Goal: Communication & Community: Share content

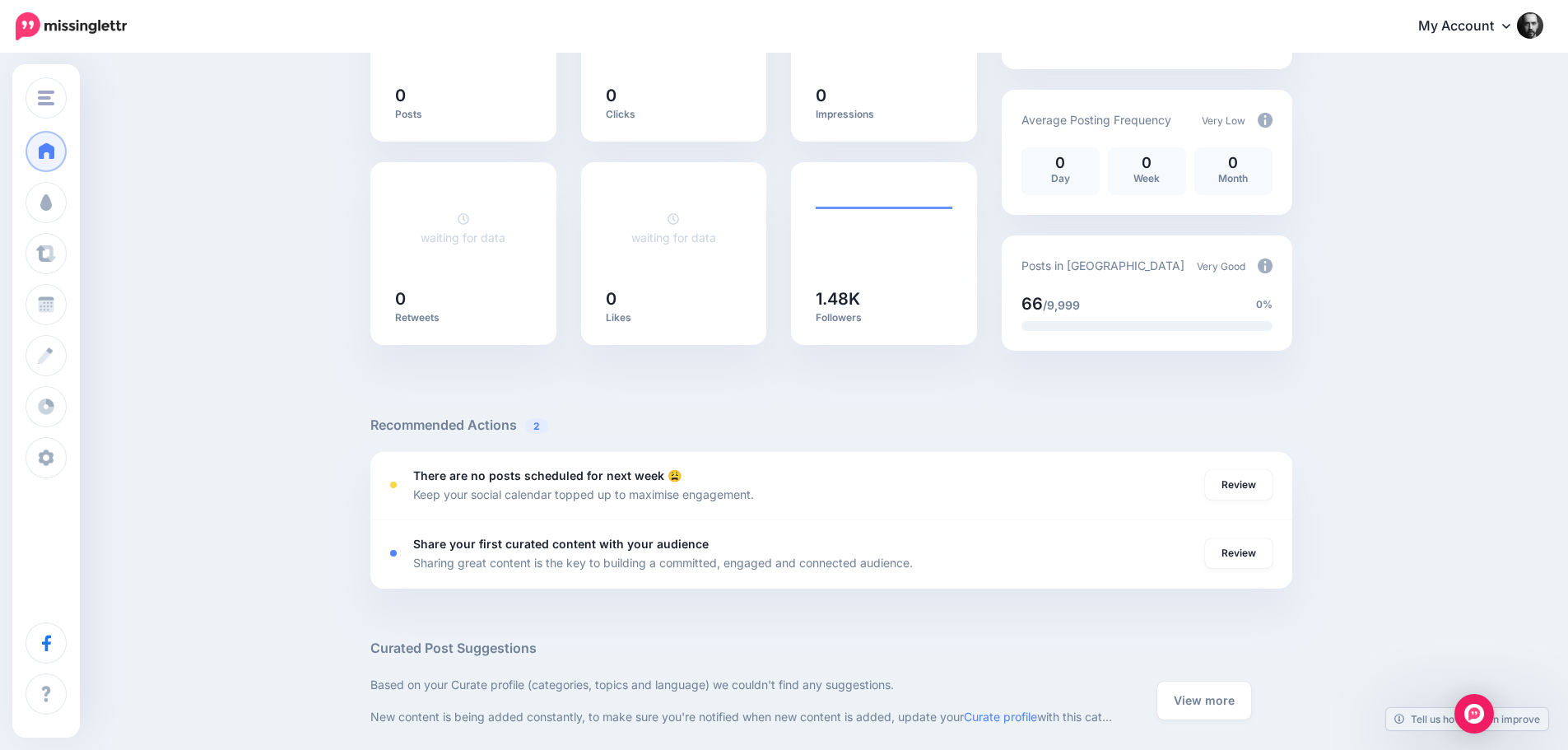
scroll to position [247, 0]
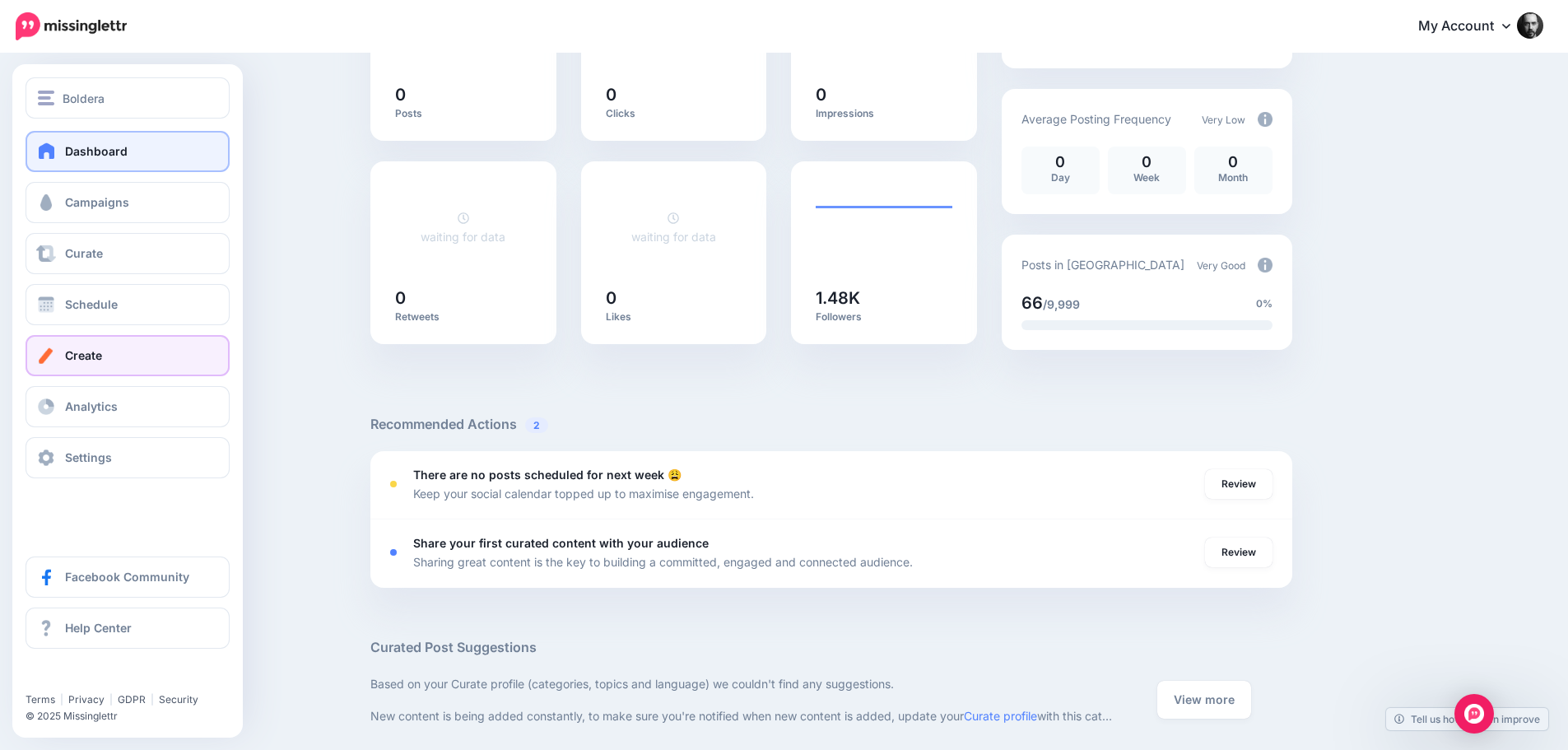
click at [72, 354] on span "Create" at bounding box center [83, 355] width 37 height 14
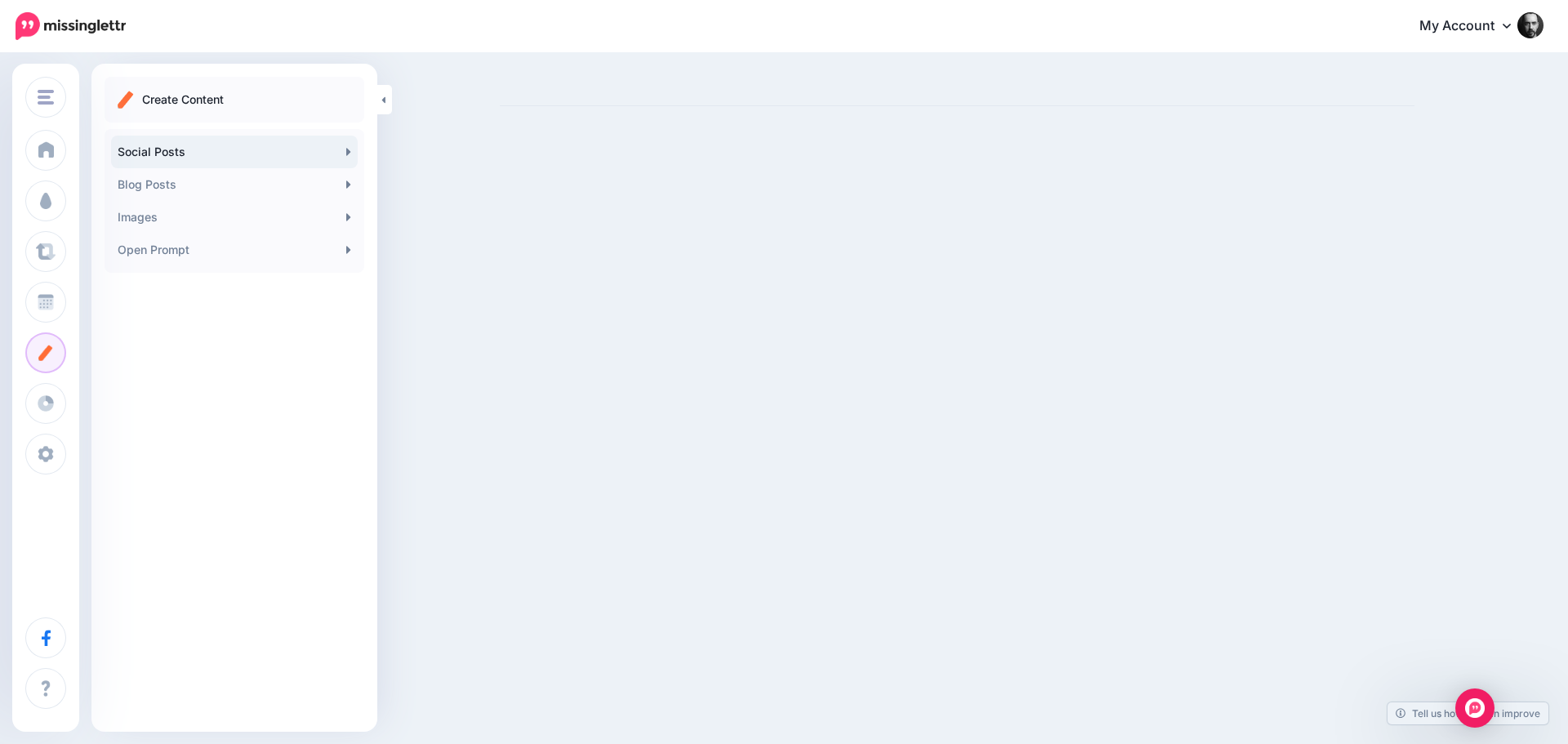
click at [249, 156] on link "Social Posts" at bounding box center [235, 152] width 247 height 33
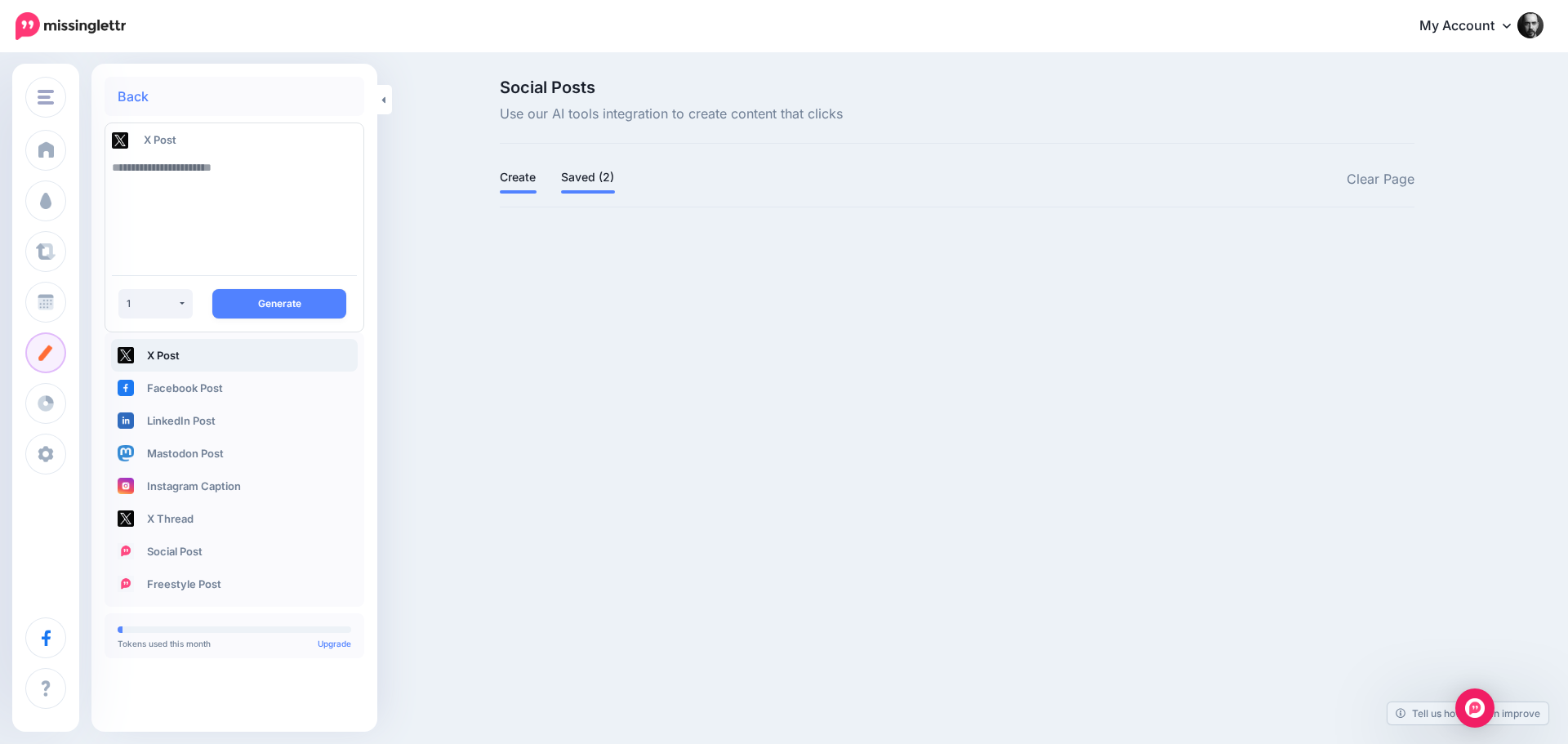
click at [592, 173] on link "Saved (2)" at bounding box center [588, 177] width 54 height 20
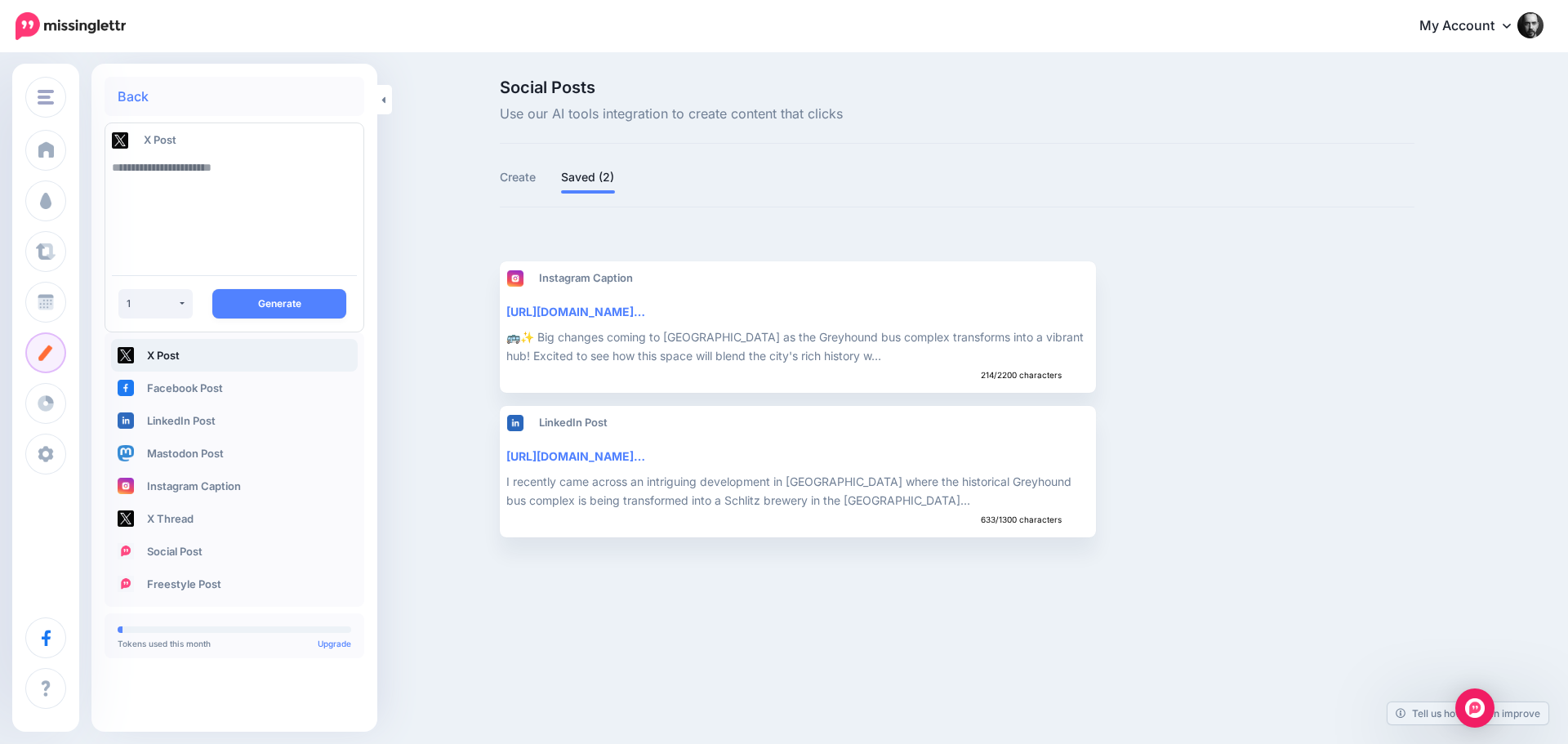
click at [1255, 336] on ul "Instagram Caption https://dailymemphian.com/subscriber/article/54037/greyhound-…" at bounding box center [957, 400] width 915 height 276
click at [1250, 337] on button "button" at bounding box center [1242, 326] width 25 height 29
click at [1214, 376] on link "Delete Post" at bounding box center [1190, 367] width 117 height 32
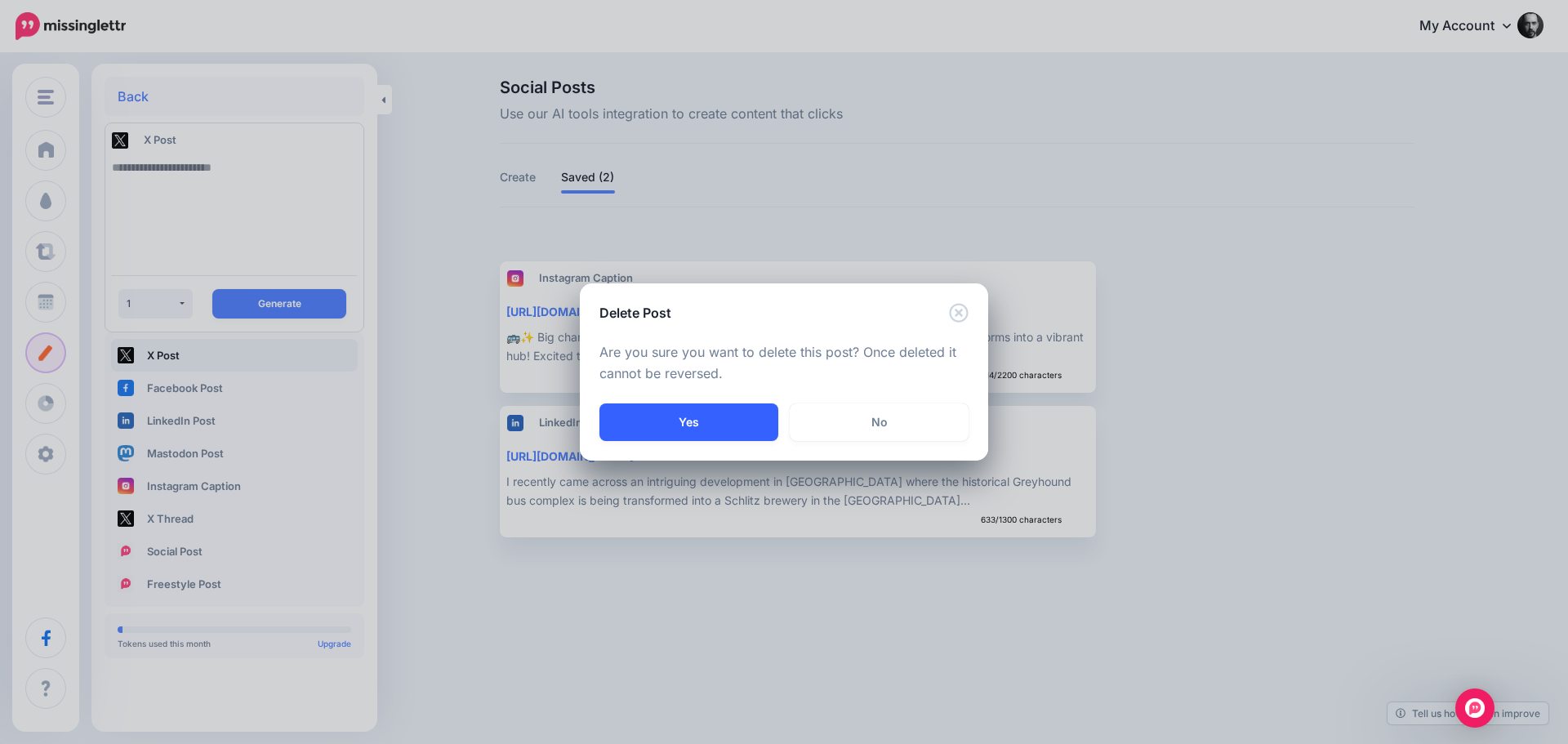
click at [754, 418] on button "Yes" at bounding box center [689, 422] width 179 height 38
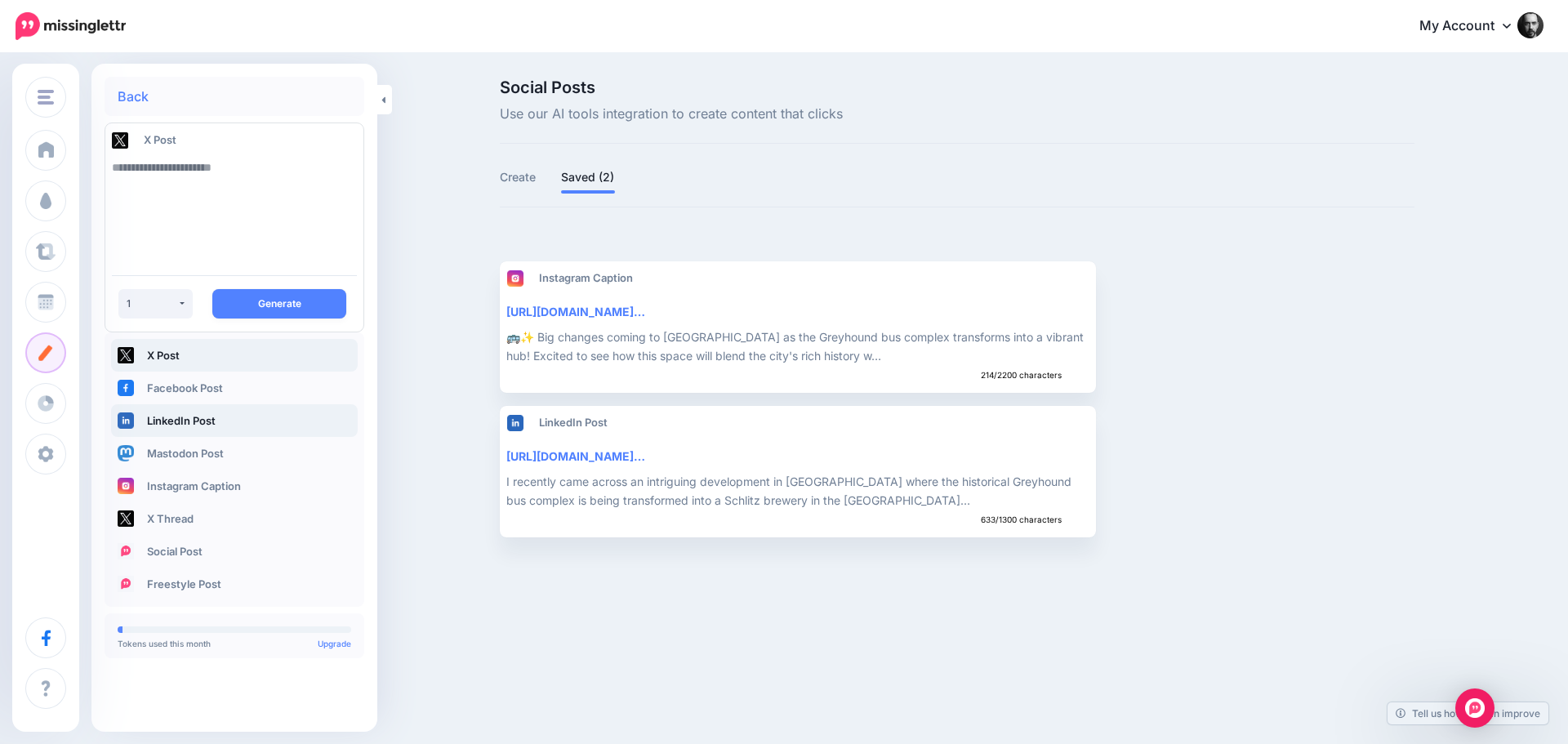
click at [142, 413] on link "LinkedIn Post" at bounding box center [235, 420] width 247 height 33
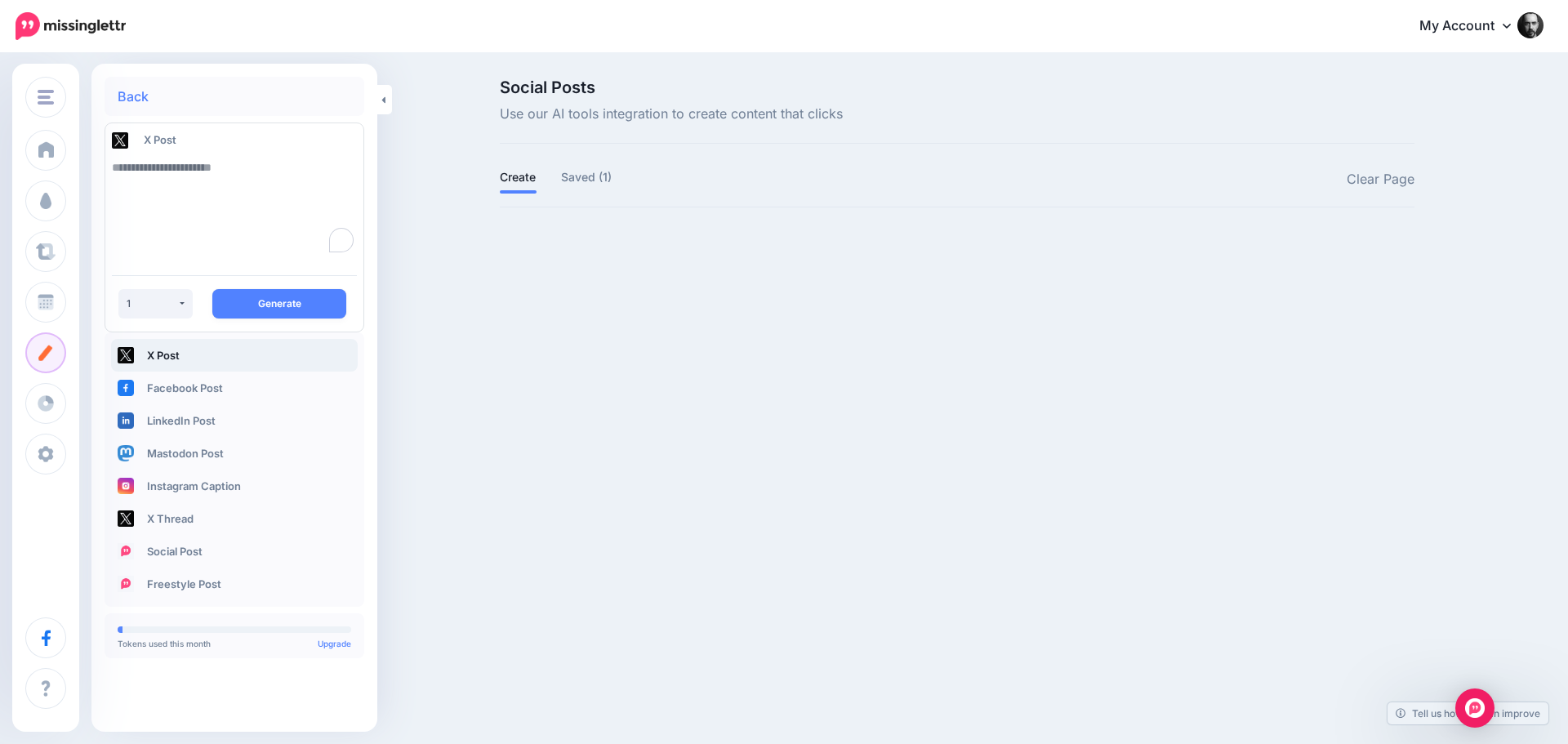
click at [222, 174] on textarea "To enrich screen reader interactions, please activate Accessibility in Grammarl…" at bounding box center [235, 206] width 245 height 111
paste textarea "**********"
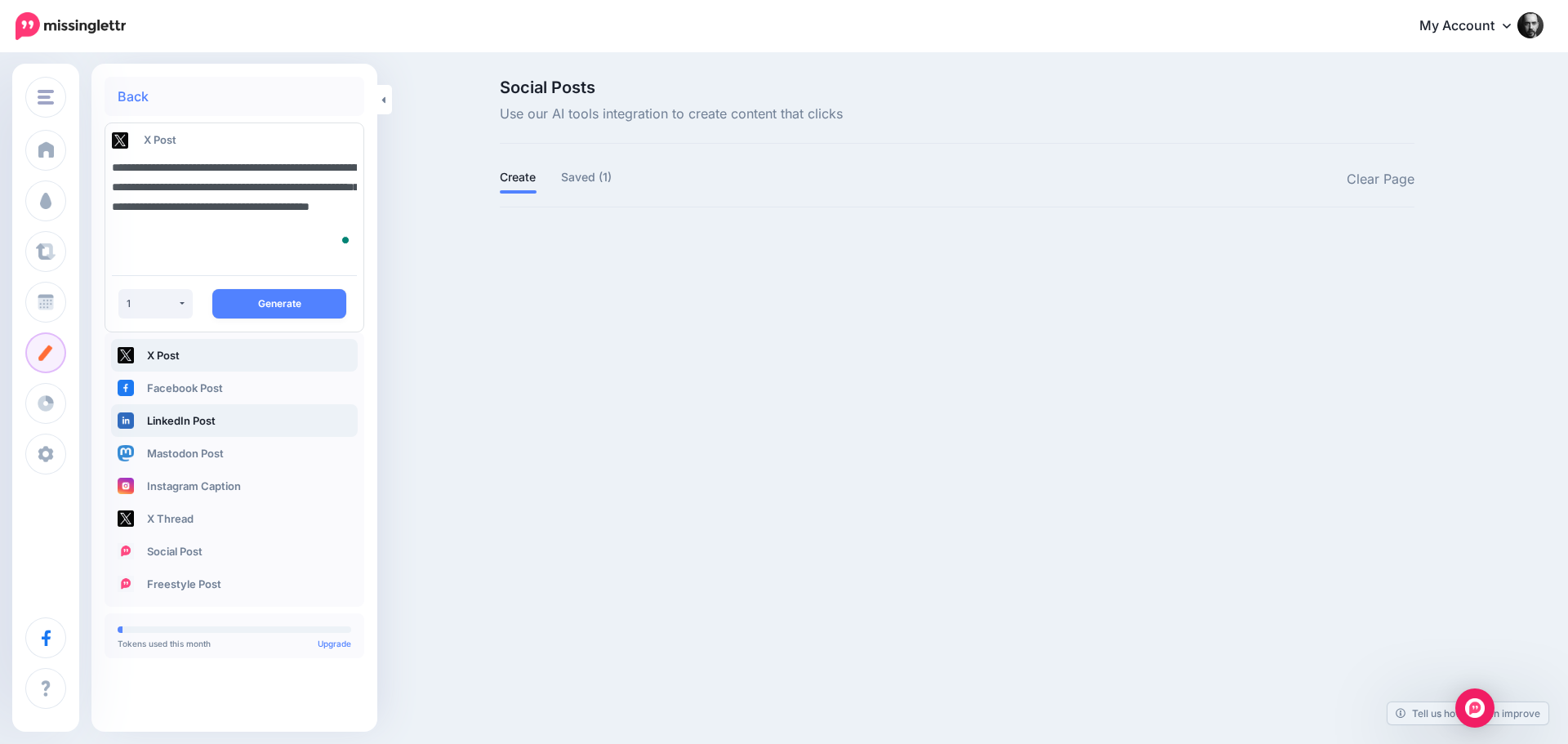
type textarea "**********"
click at [203, 421] on link "LinkedIn Post" at bounding box center [235, 420] width 247 height 33
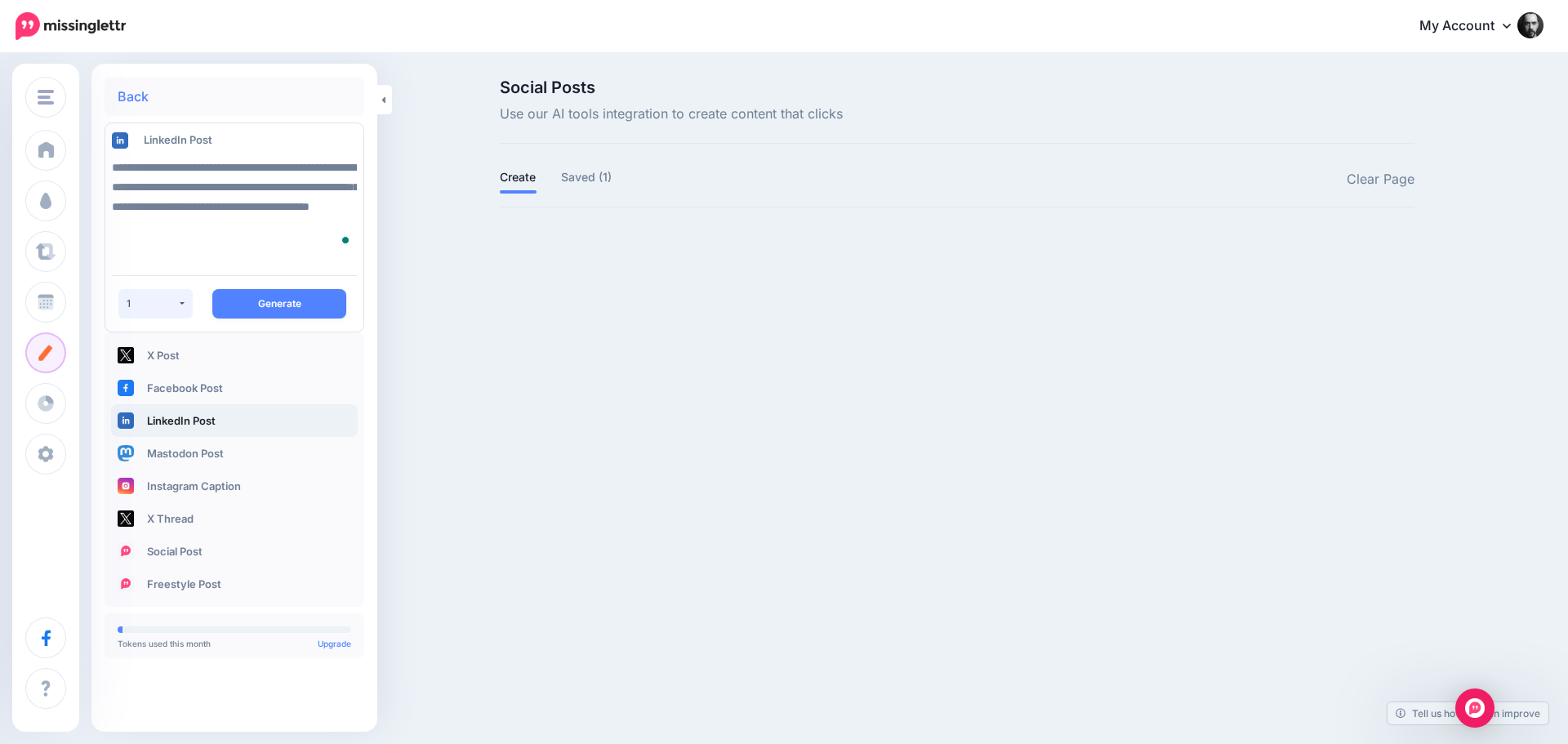
click at [171, 308] on div "1" at bounding box center [152, 303] width 51 height 12
click at [270, 302] on button "Generate" at bounding box center [279, 304] width 134 height 29
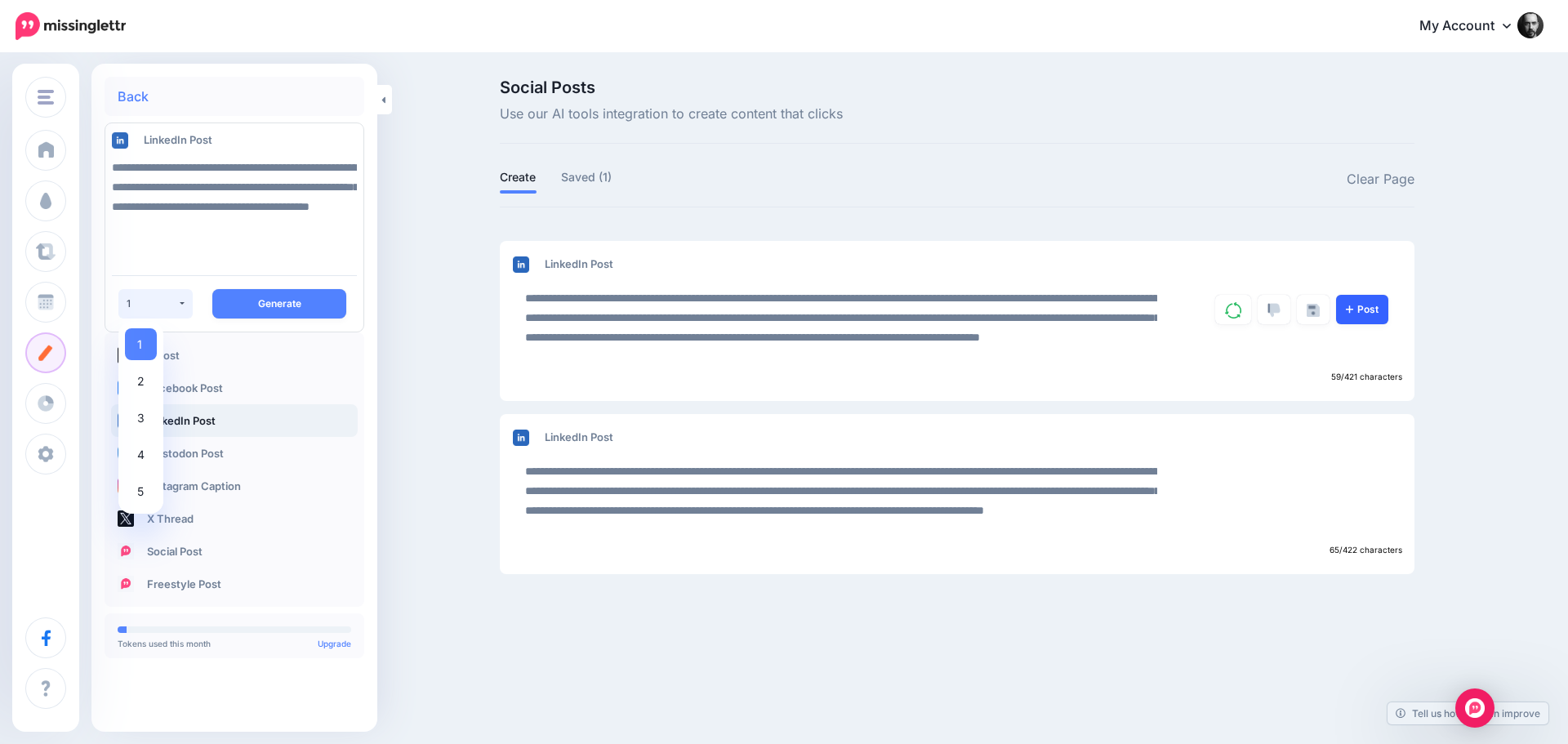
click at [1353, 312] on link "Post" at bounding box center [1362, 310] width 53 height 29
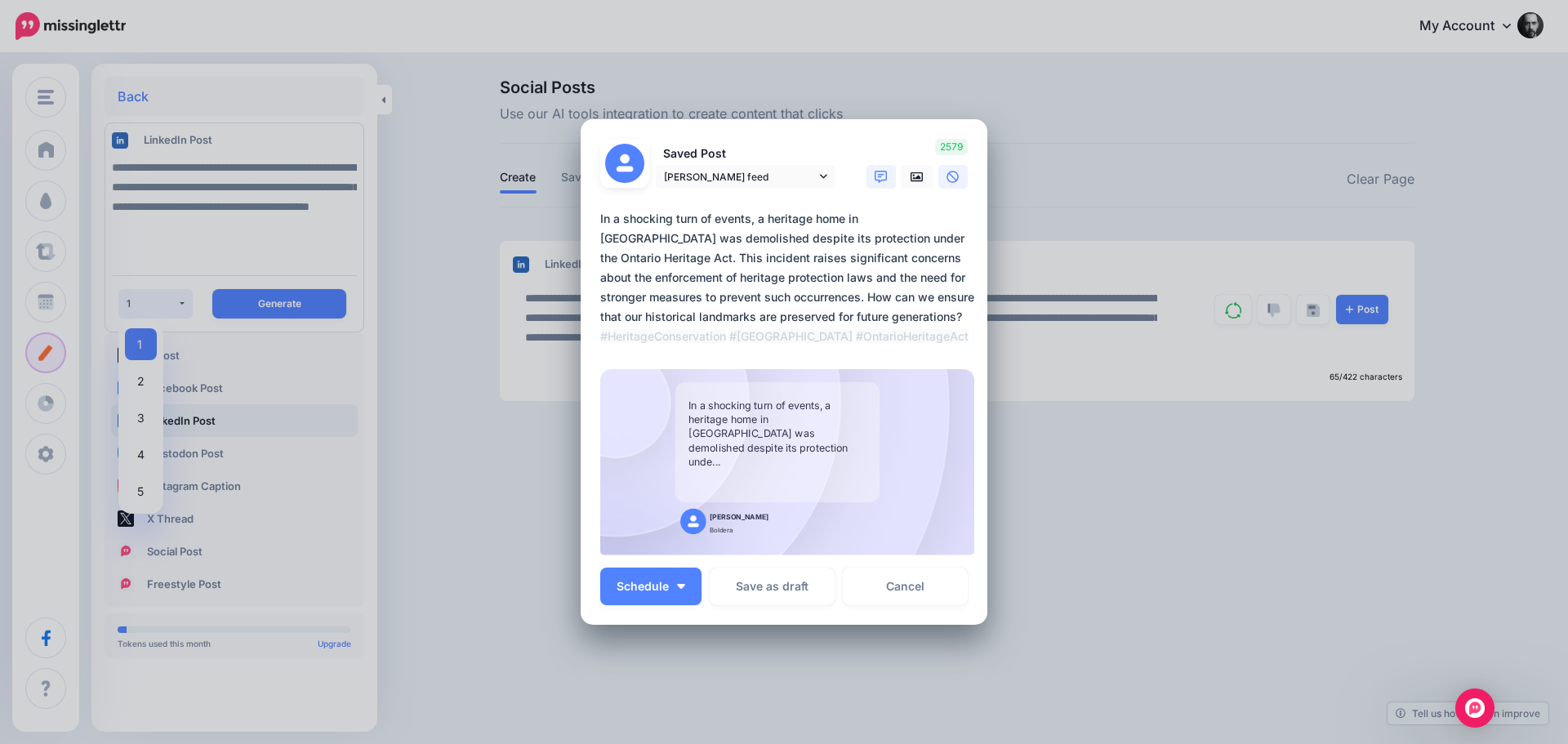
click at [947, 175] on icon at bounding box center [953, 177] width 13 height 13
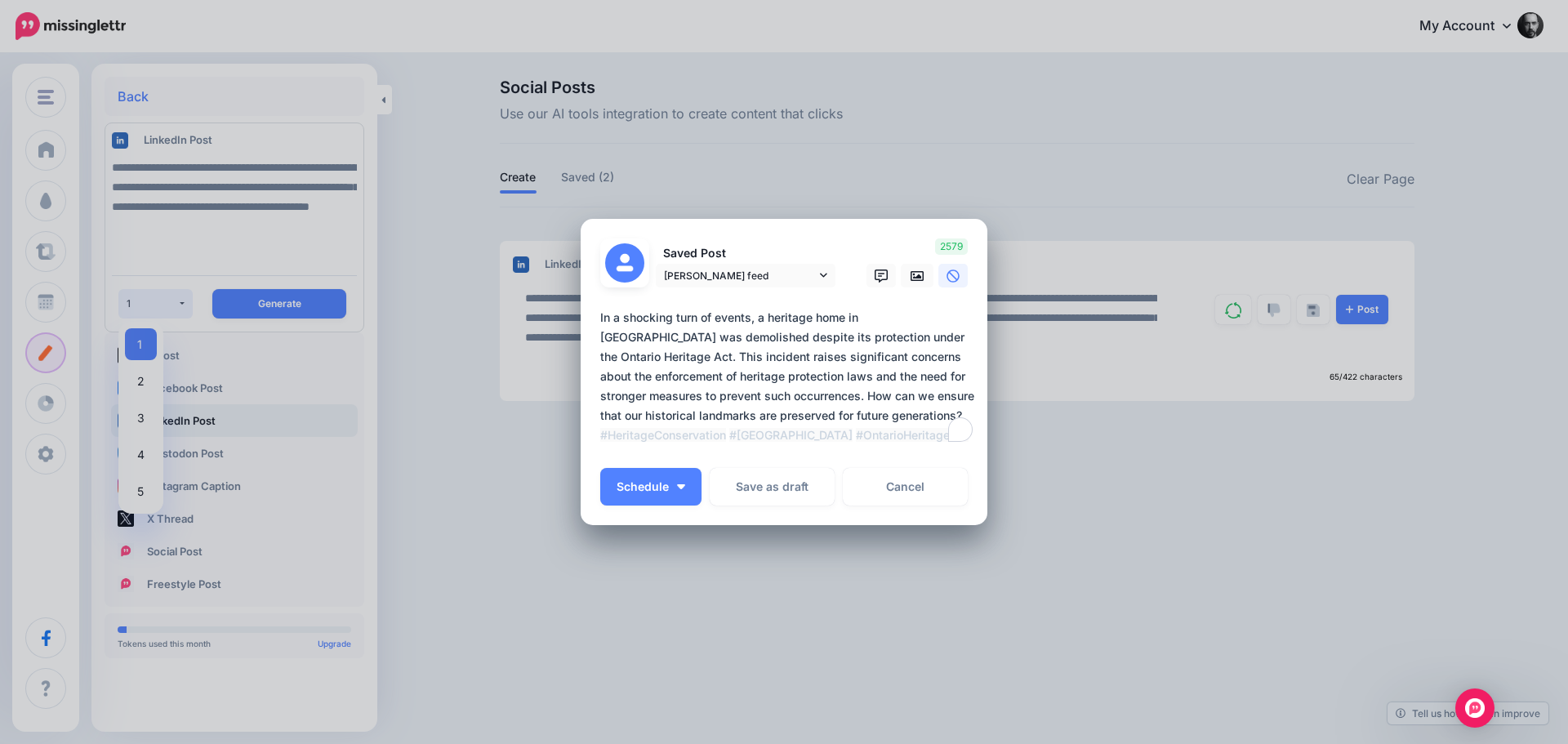
click at [601, 317] on textarea "**********" at bounding box center [788, 376] width 375 height 137
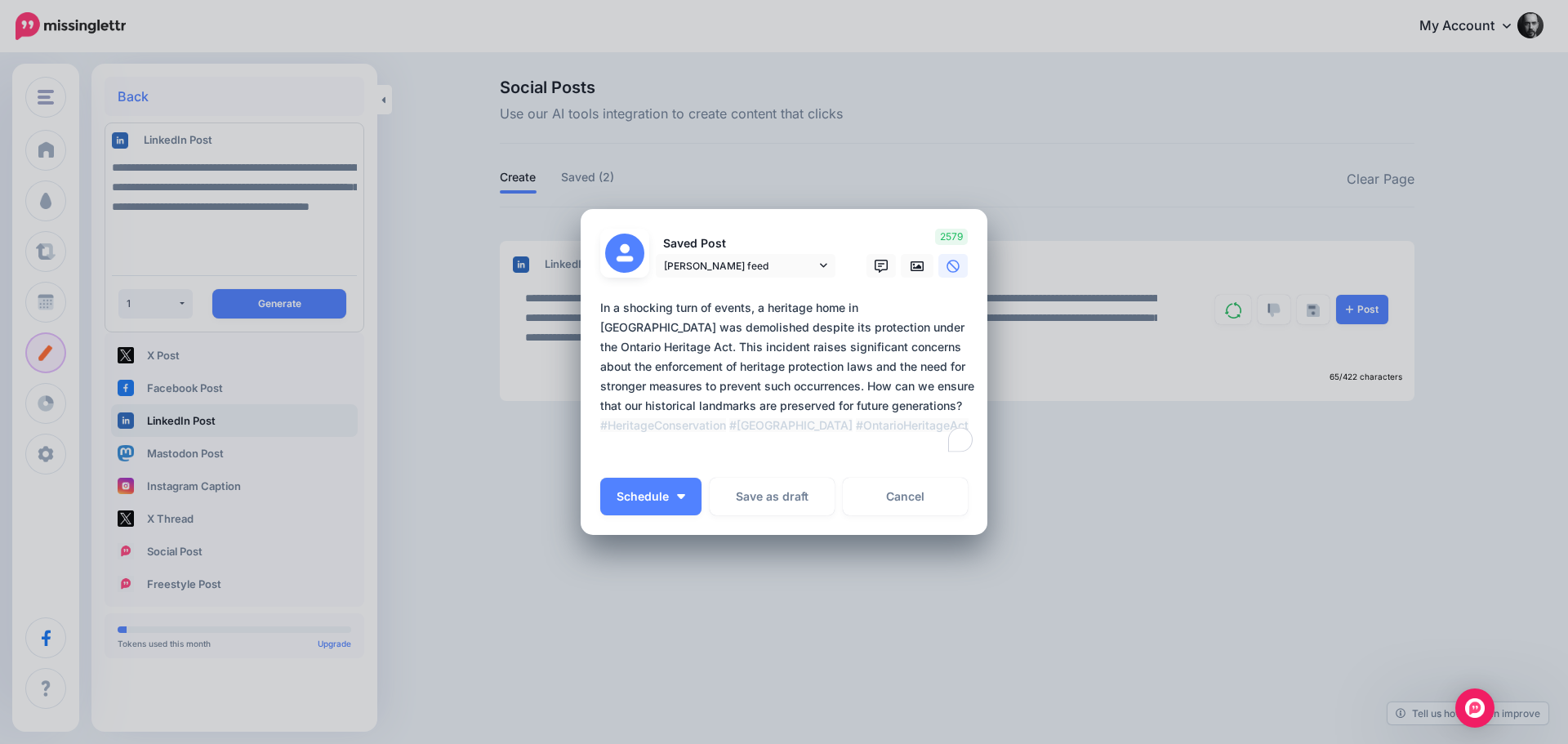
click at [623, 315] on textarea "**********" at bounding box center [788, 376] width 375 height 157
paste textarea "**********"
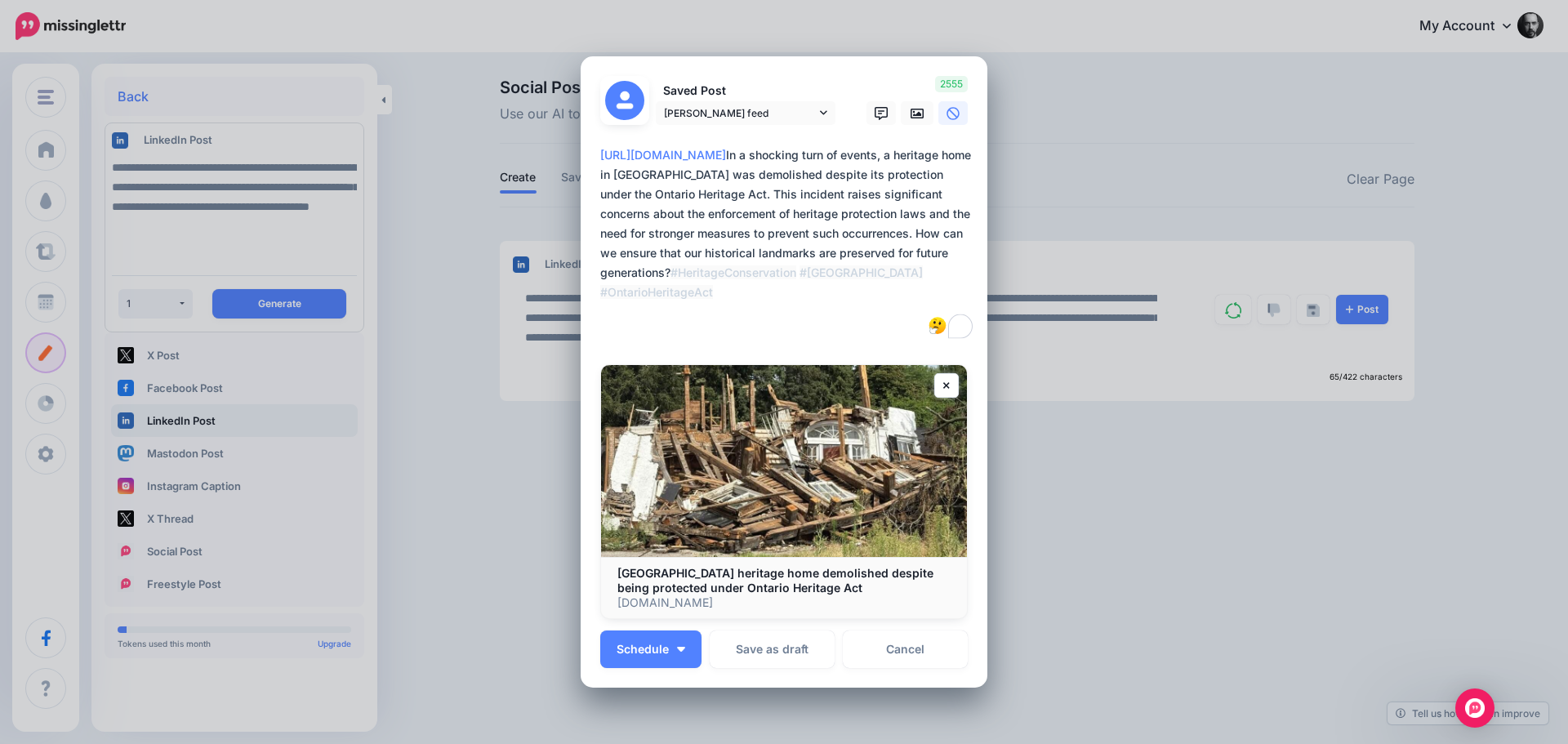
drag, startPoint x: 932, startPoint y: 193, endPoint x: 570, endPoint y: 161, distance: 363.4
click at [555, 154] on div "Create AI Post Loading Saved Post Eric Rodrigues feed" at bounding box center [784, 372] width 1568 height 744
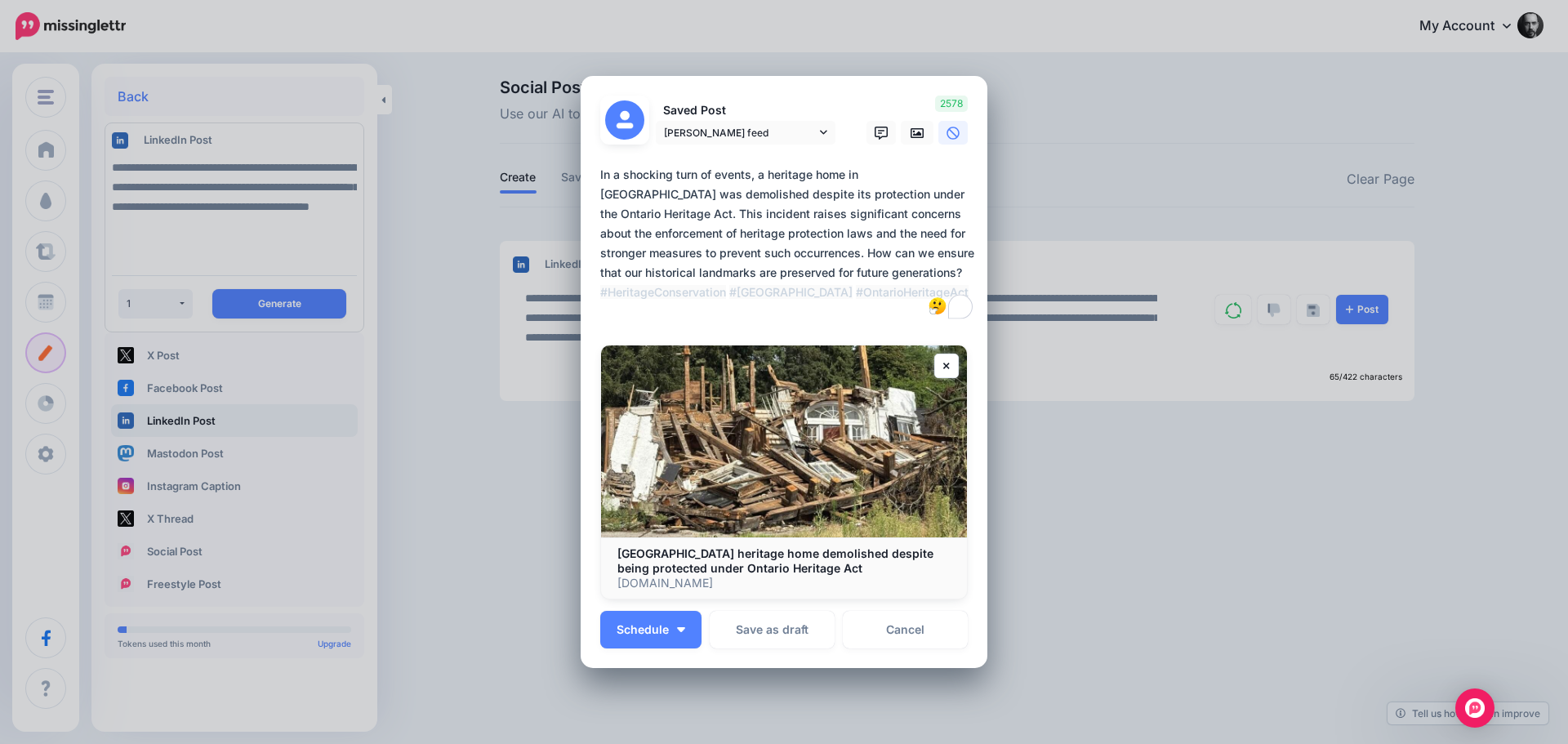
drag, startPoint x: 757, startPoint y: 194, endPoint x: 567, endPoint y: 191, distance: 190.0
click at [567, 191] on div "Create AI Post Loading Saved Post Eric Rodrigues feed" at bounding box center [784, 372] width 1568 height 744
click at [601, 190] on textarea "**********" at bounding box center [788, 243] width 375 height 157
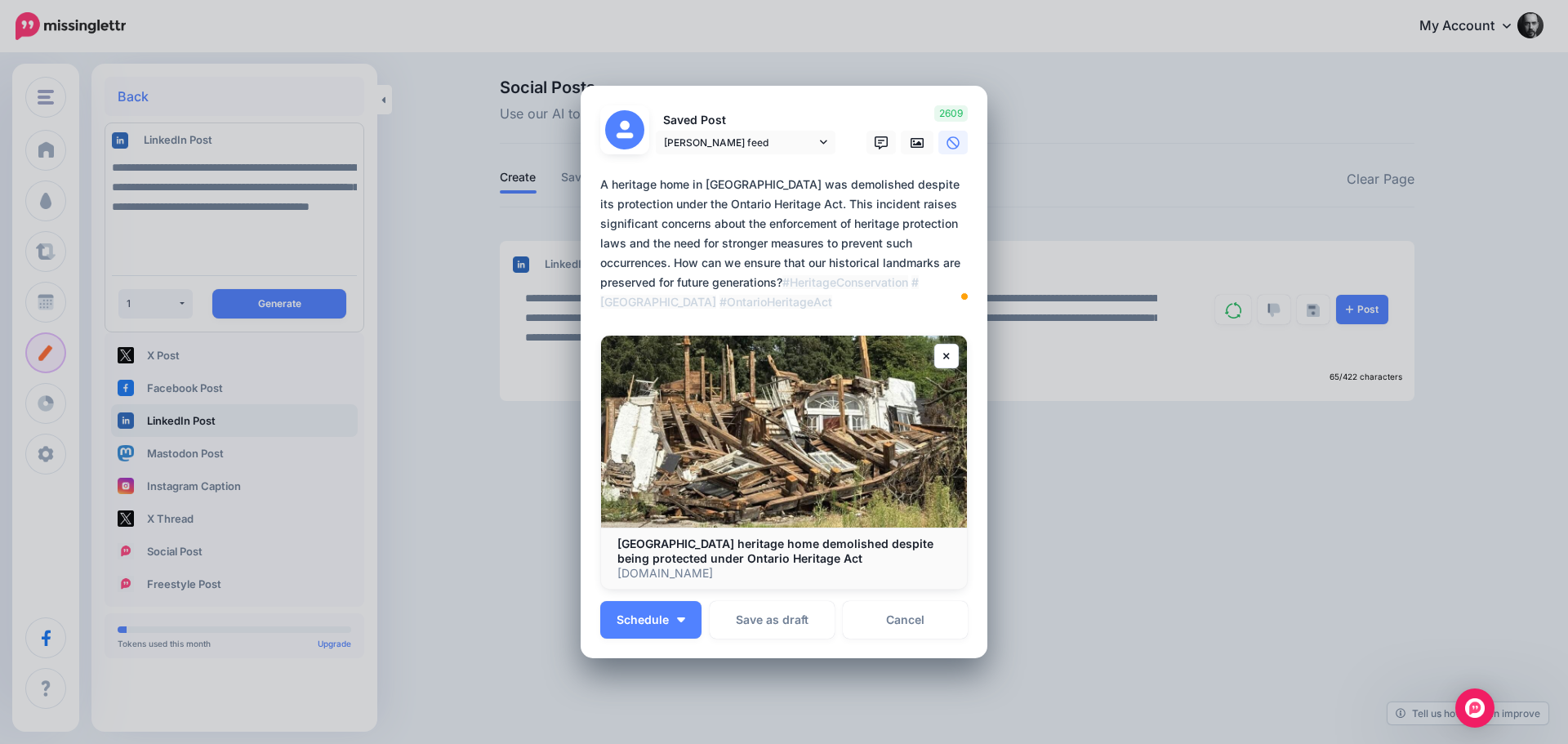
click at [913, 240] on textarea "**********" at bounding box center [788, 243] width 375 height 137
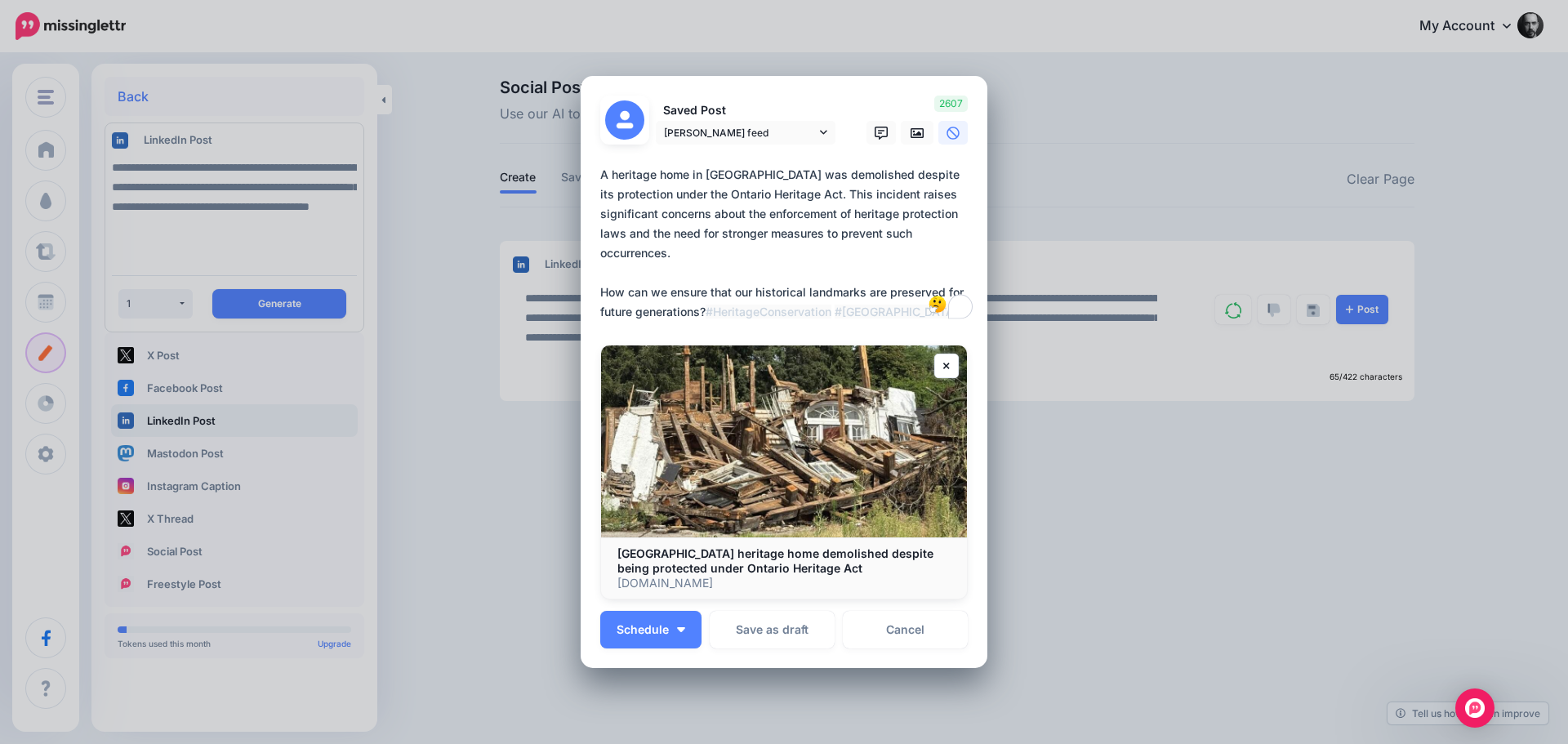
click at [705, 294] on textarea "**********" at bounding box center [788, 243] width 375 height 157
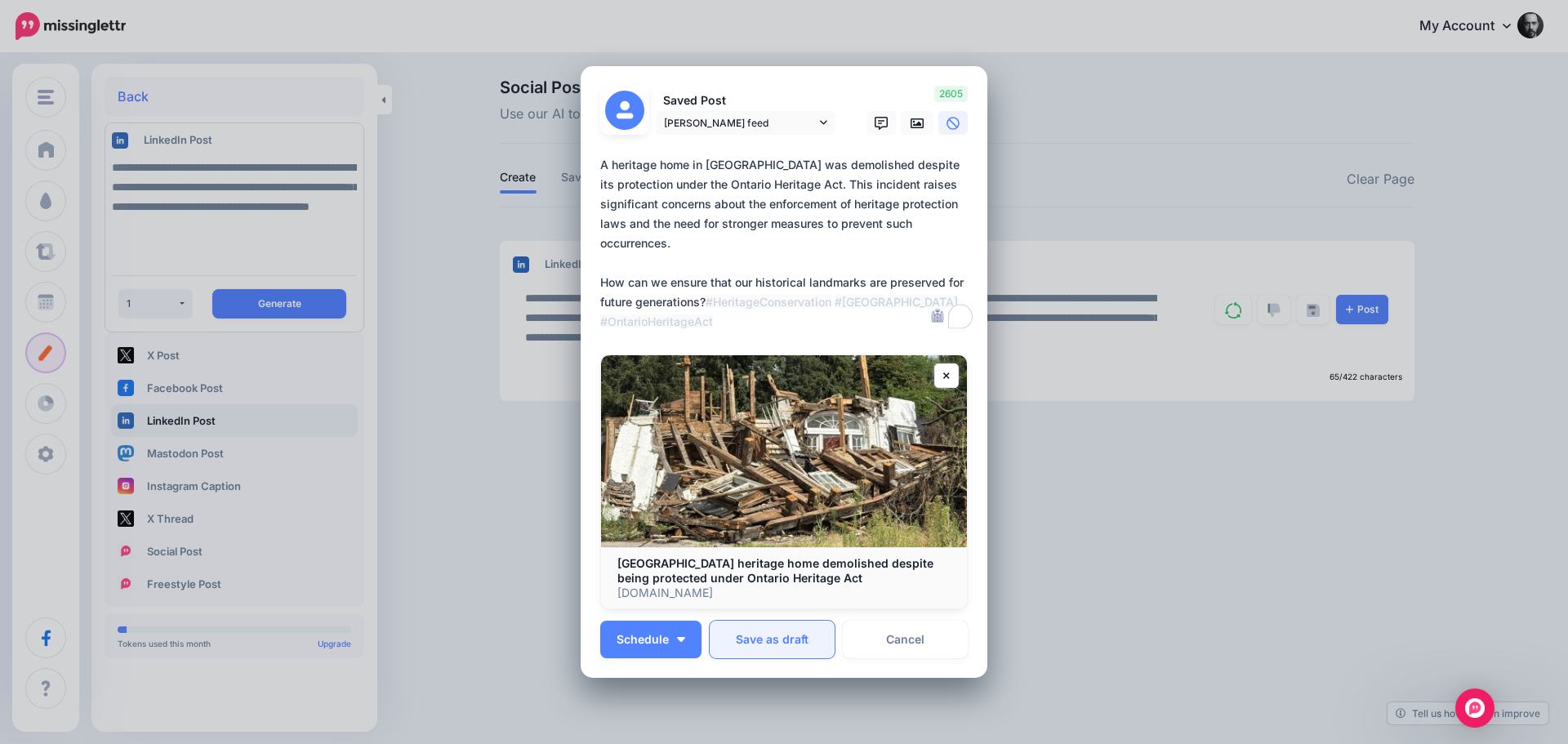
type textarea "**********"
click at [758, 631] on button "Save as draft" at bounding box center [771, 640] width 125 height 38
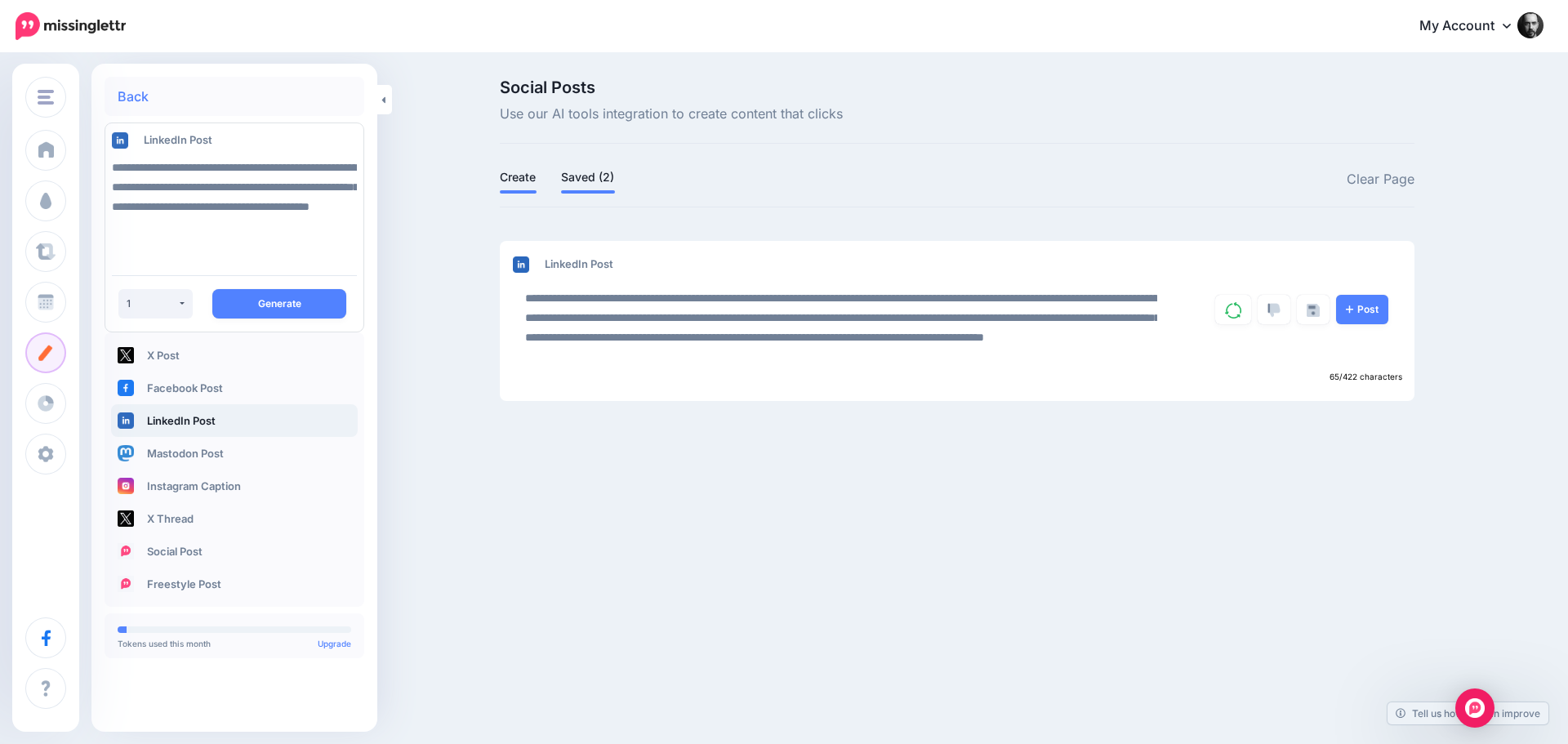
click at [597, 174] on link "Saved (2)" at bounding box center [588, 177] width 54 height 20
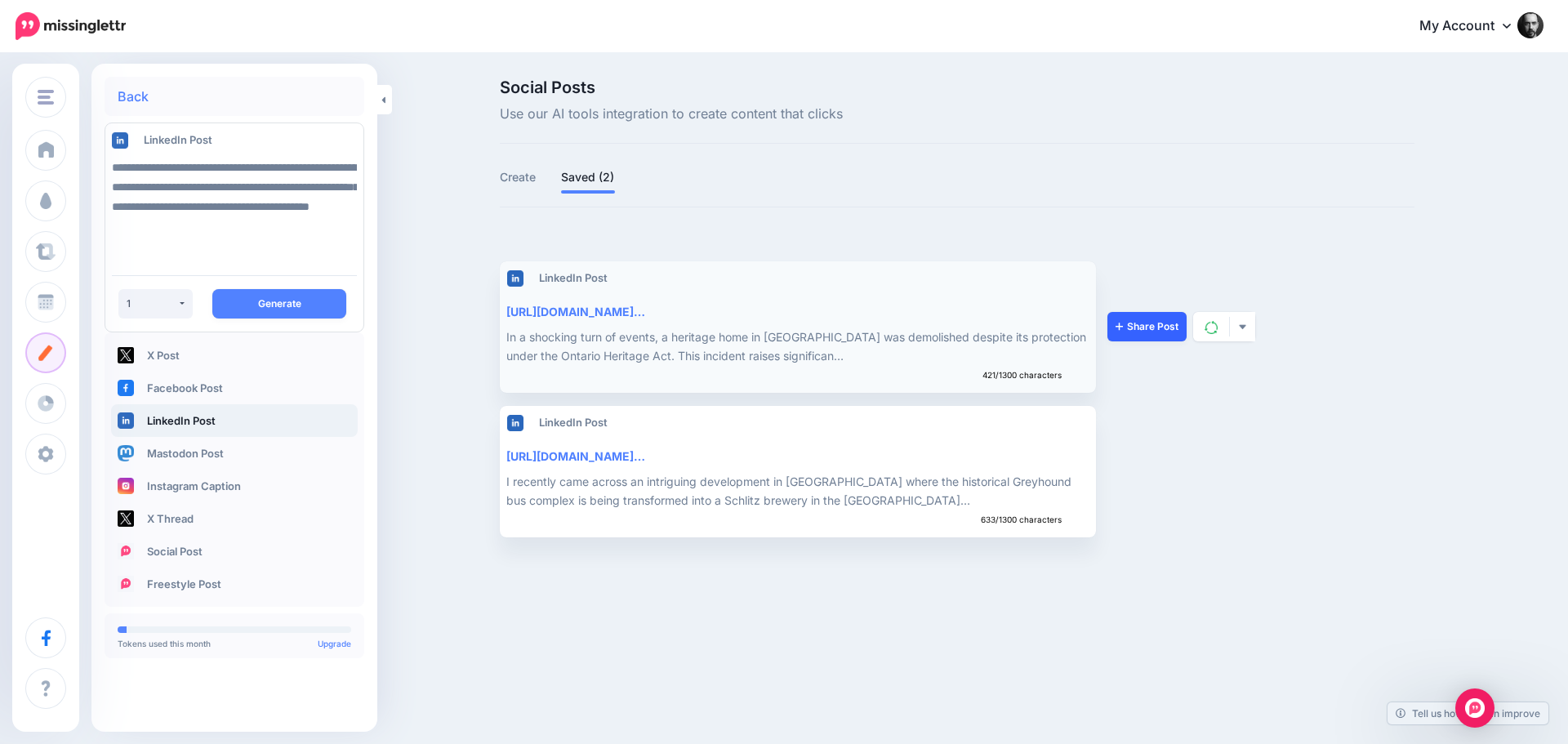
click at [1139, 331] on link "Share Post" at bounding box center [1147, 326] width 79 height 29
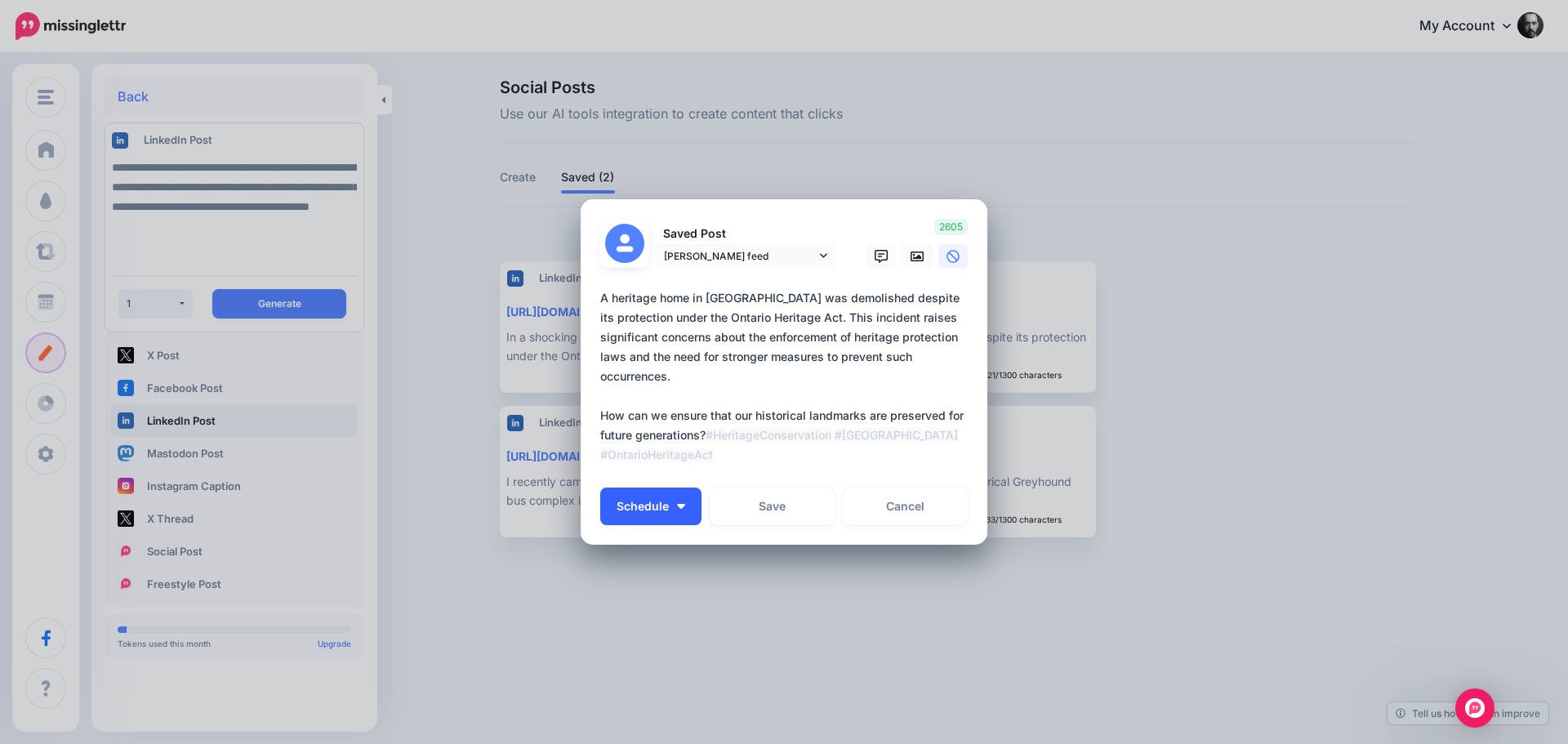
click at [685, 510] on button "Schedule" at bounding box center [651, 507] width 101 height 38
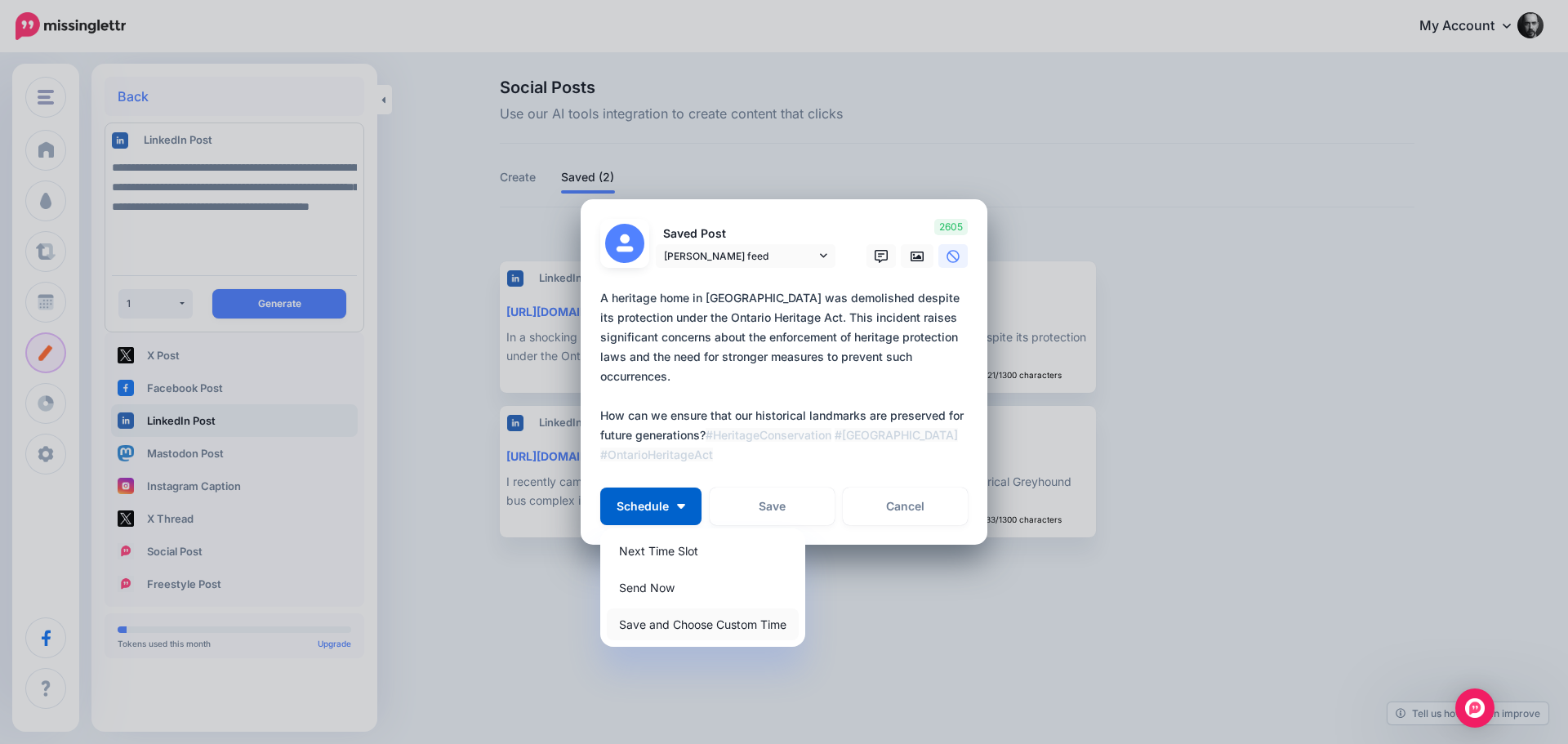
click at [683, 628] on link "Save and Choose Custom Time" at bounding box center [702, 624] width 192 height 32
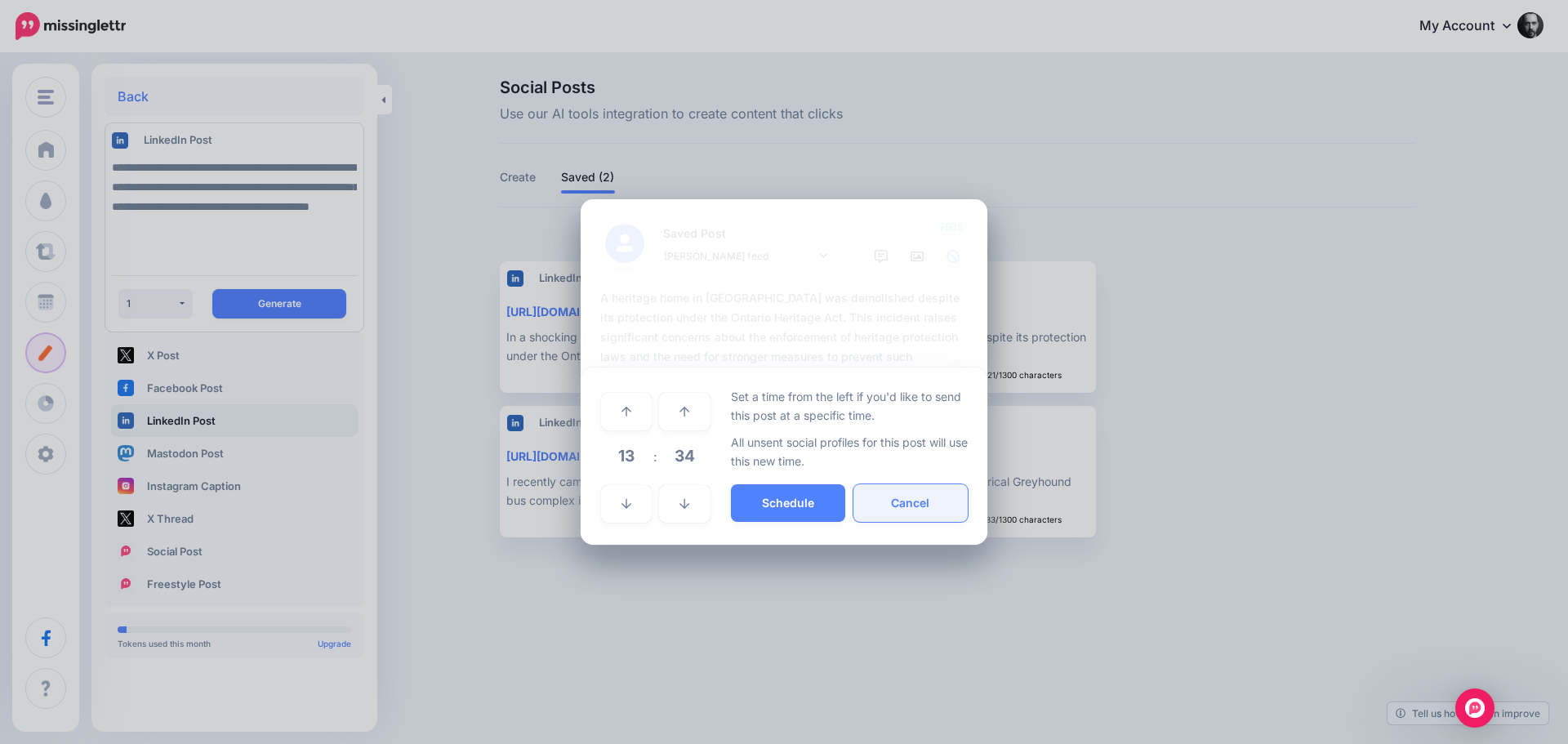
click at [948, 495] on button "Cancel" at bounding box center [910, 503] width 114 height 38
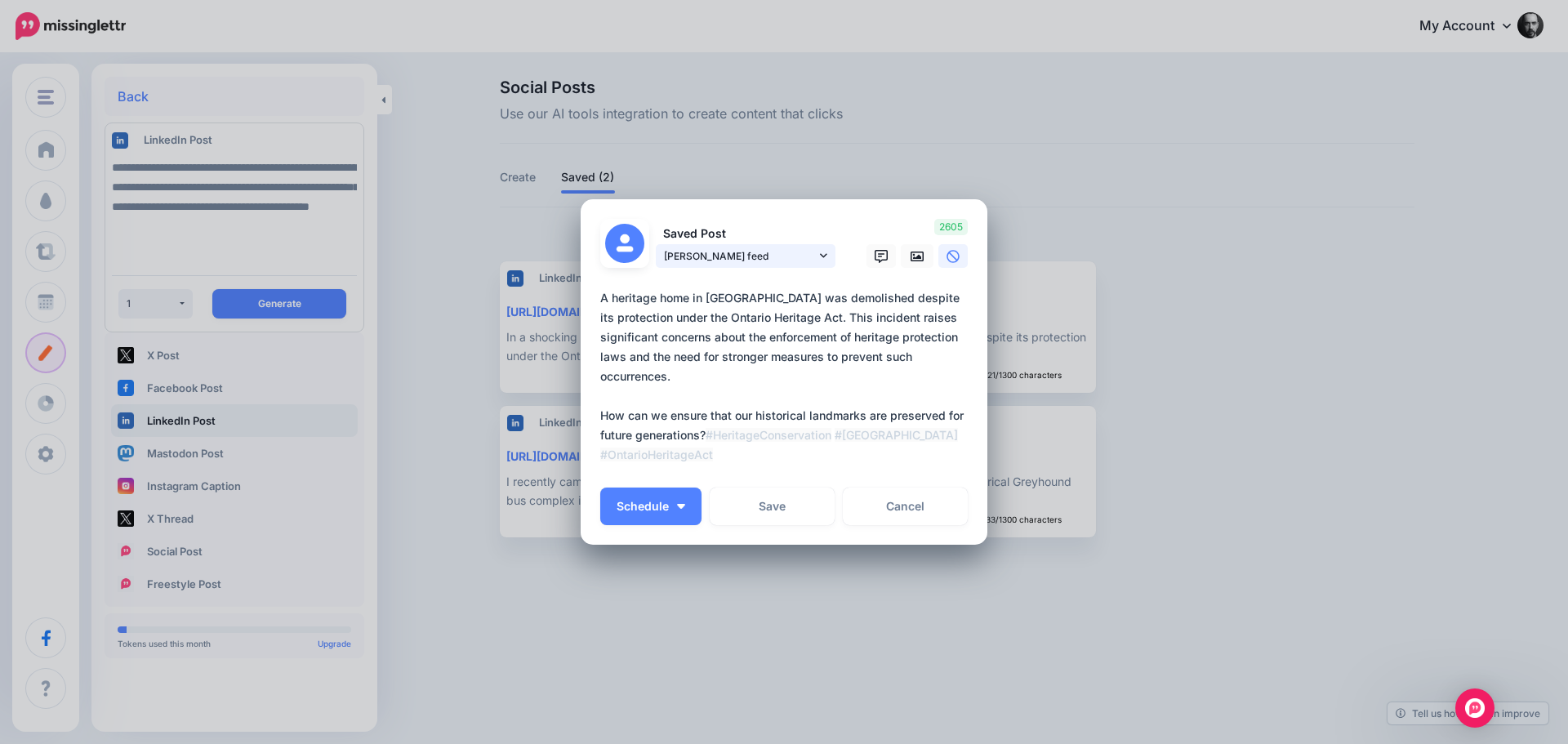
click at [819, 251] on link "[PERSON_NAME] feed" at bounding box center [746, 255] width 179 height 23
click at [702, 516] on div "Schedule Next Time Slot Send Now Save and Choose Custom Time Save Cancel" at bounding box center [784, 507] width 368 height 38
click at [684, 505] on img "button" at bounding box center [680, 507] width 8 height 5
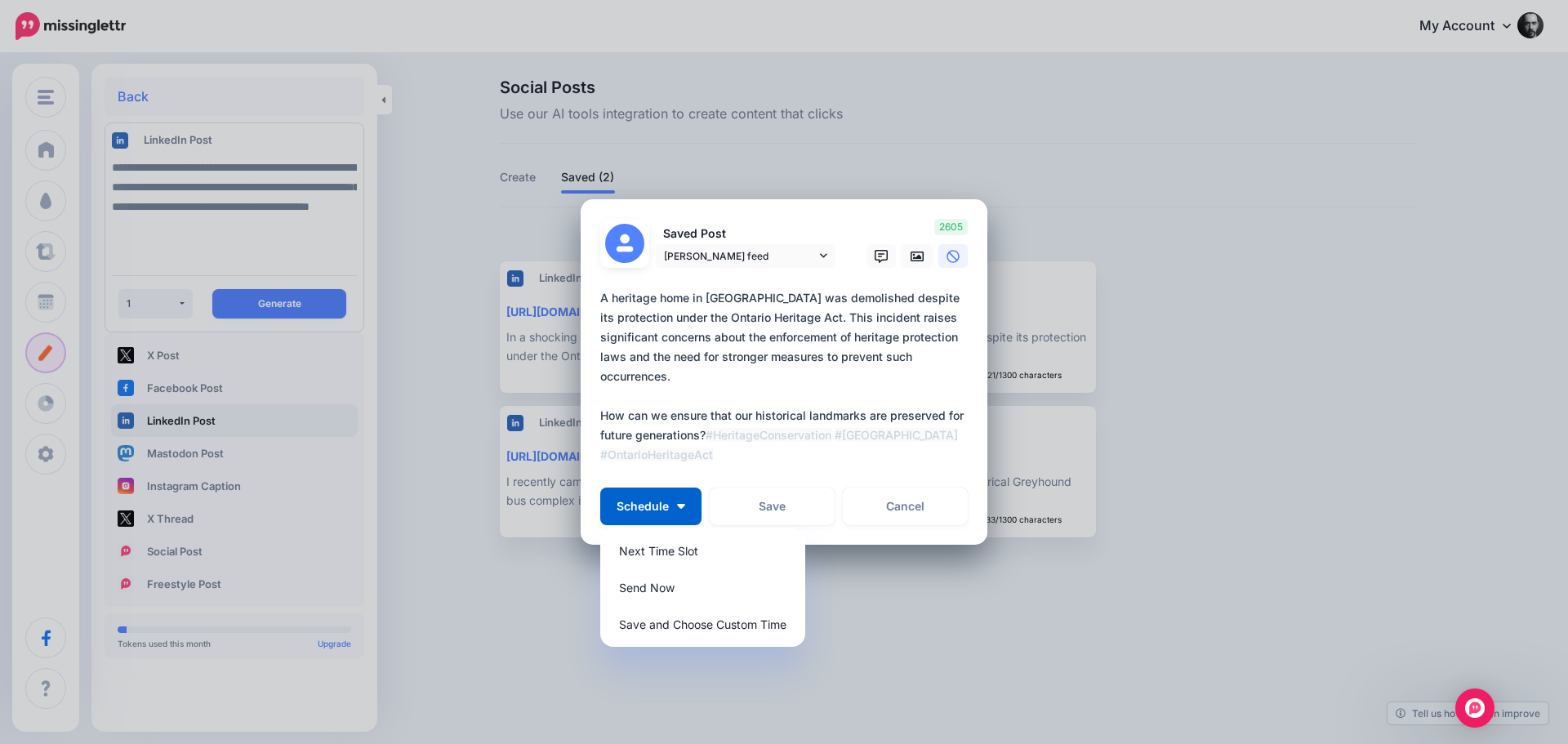
click at [42, 306] on div "Edit Post Loading Saved Post Eric Rodrigues feed" at bounding box center [784, 372] width 1568 height 744
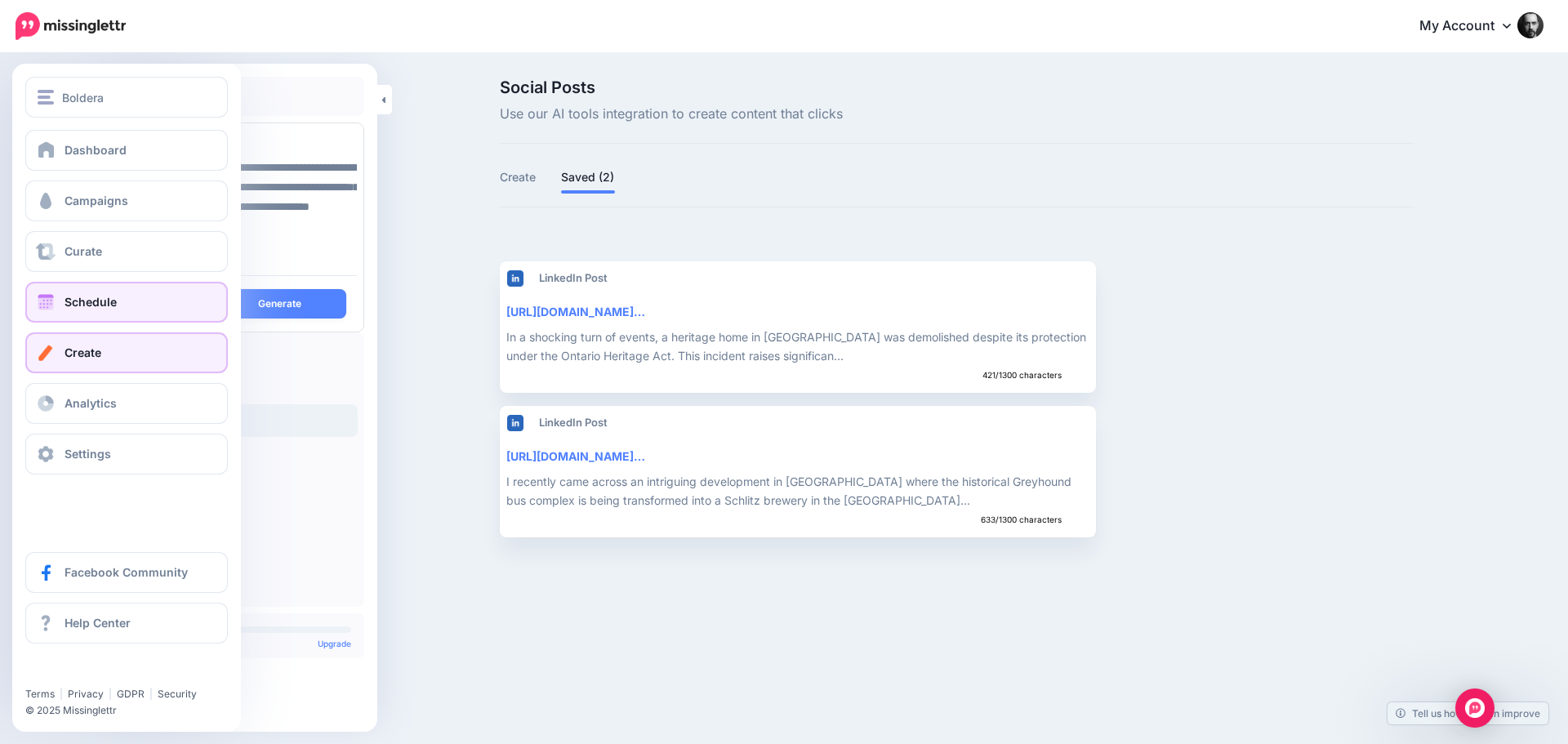
click at [46, 299] on span at bounding box center [46, 302] width 22 height 16
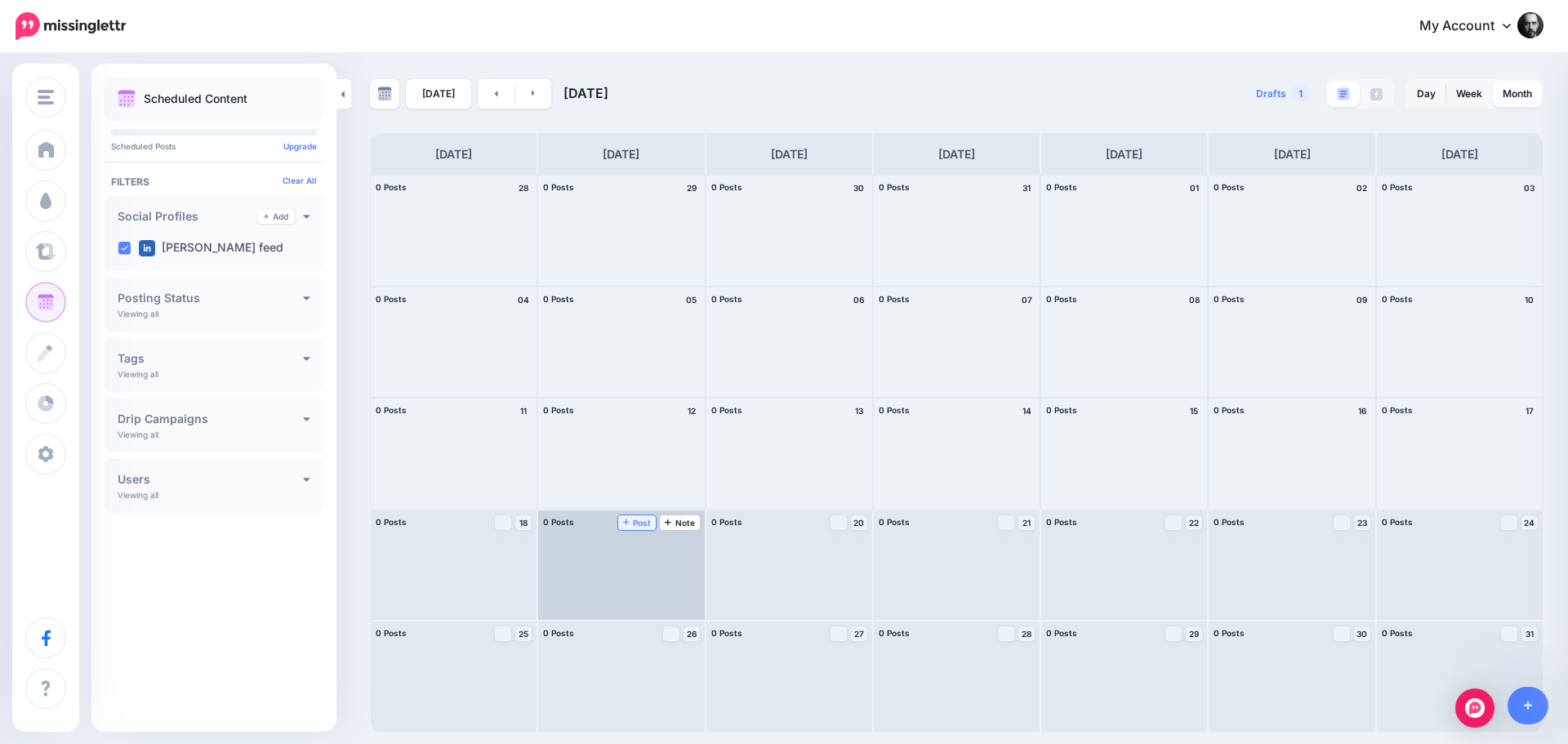
click at [629, 525] on icon at bounding box center [627, 521] width 7 height 8
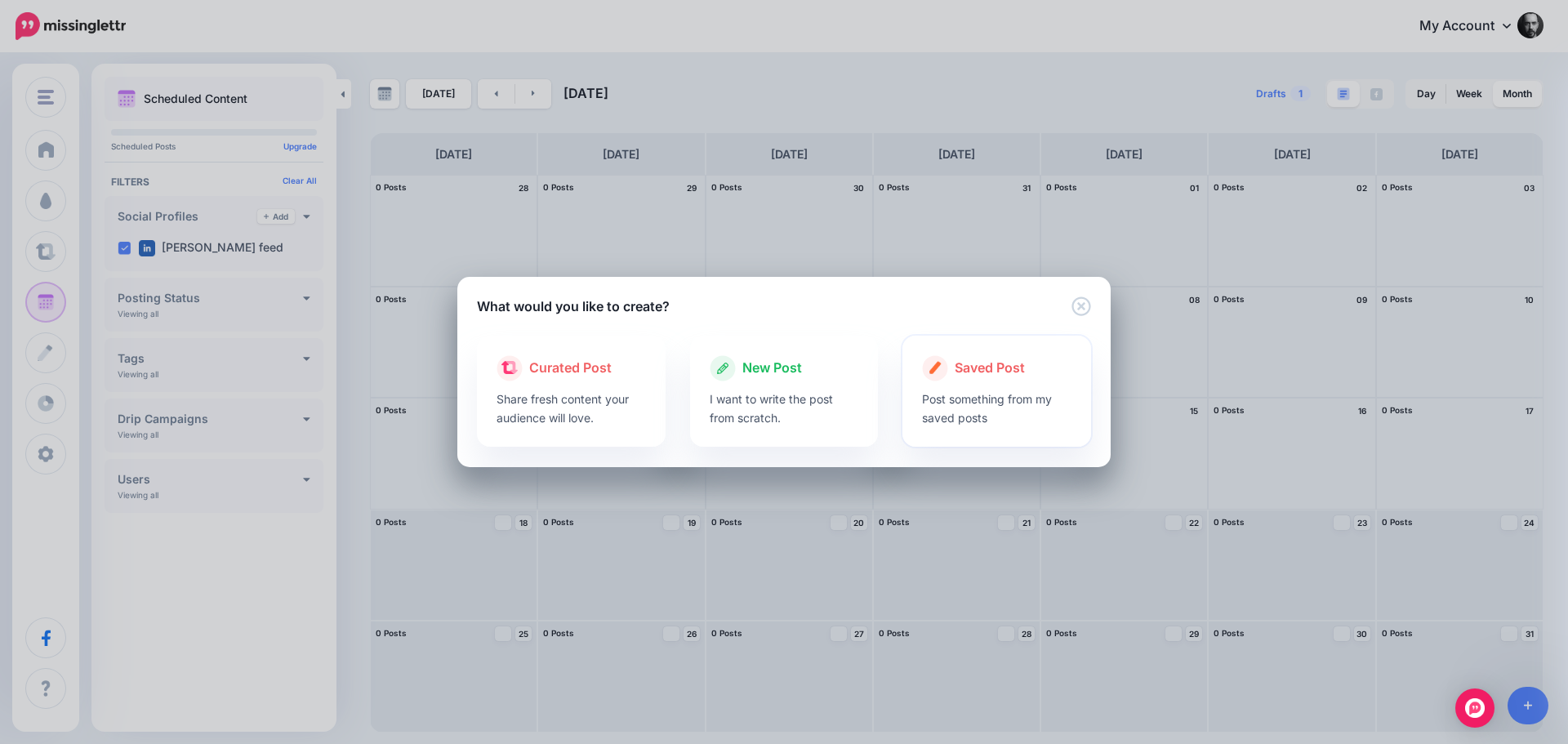
click at [1013, 390] on p "Post something from my saved posts" at bounding box center [996, 408] width 149 height 38
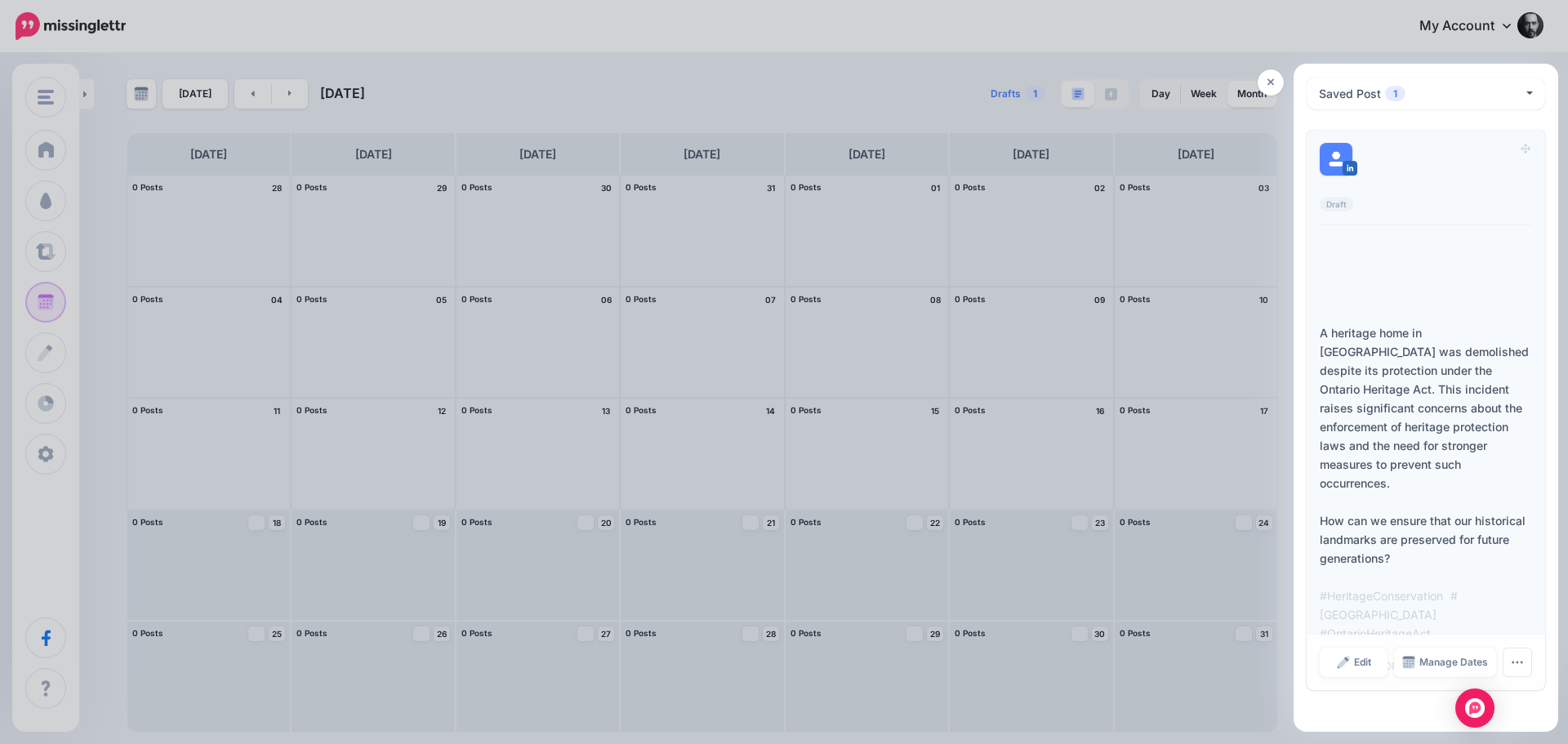
click at [1465, 274] on div "Loading" at bounding box center [1426, 276] width 212 height 77
click at [1514, 656] on icon "button" at bounding box center [1517, 662] width 13 height 13
click at [1521, 687] on link "Assign to User" at bounding box center [1489, 703] width 123 height 32
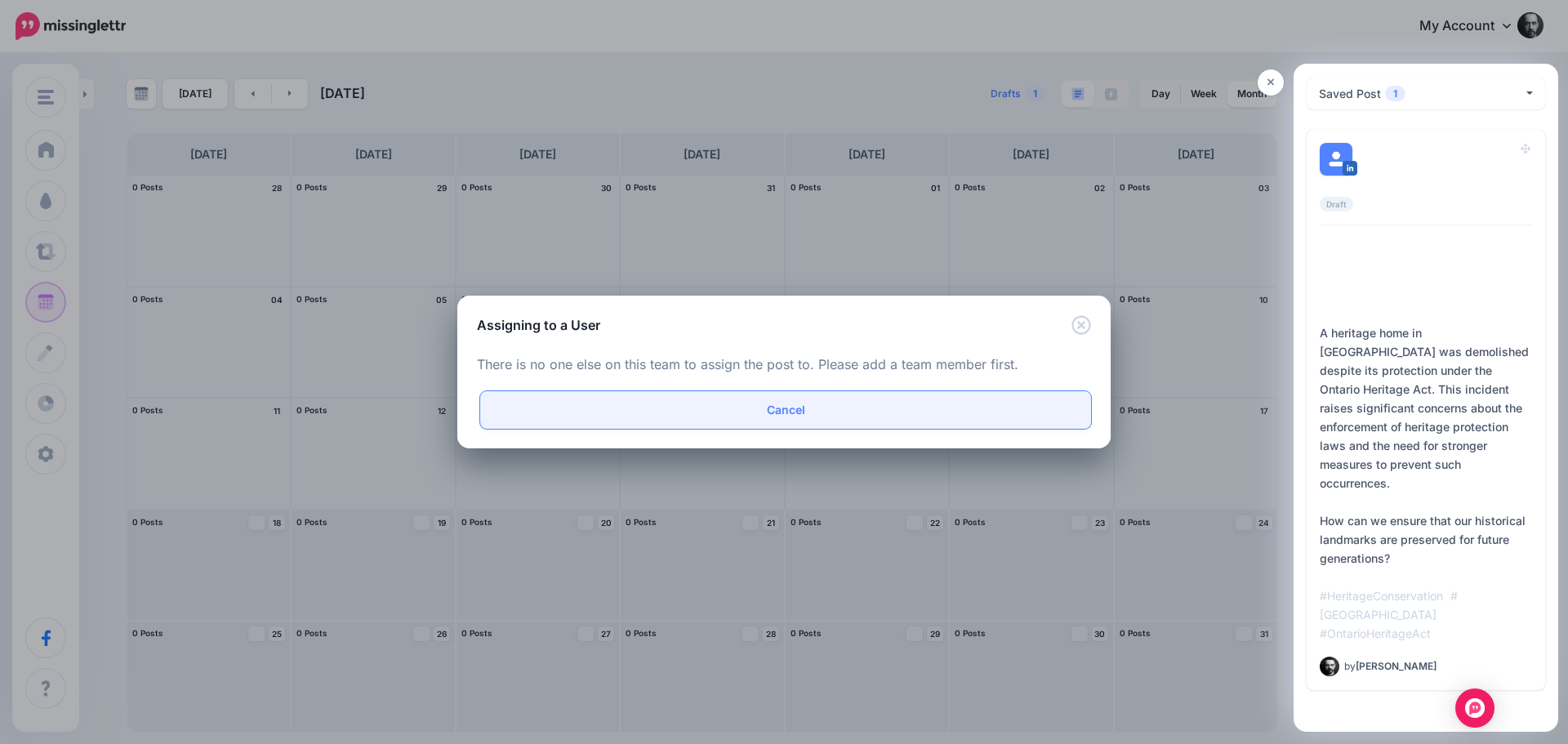
click at [870, 410] on link "Cancel" at bounding box center [785, 410] width 611 height 38
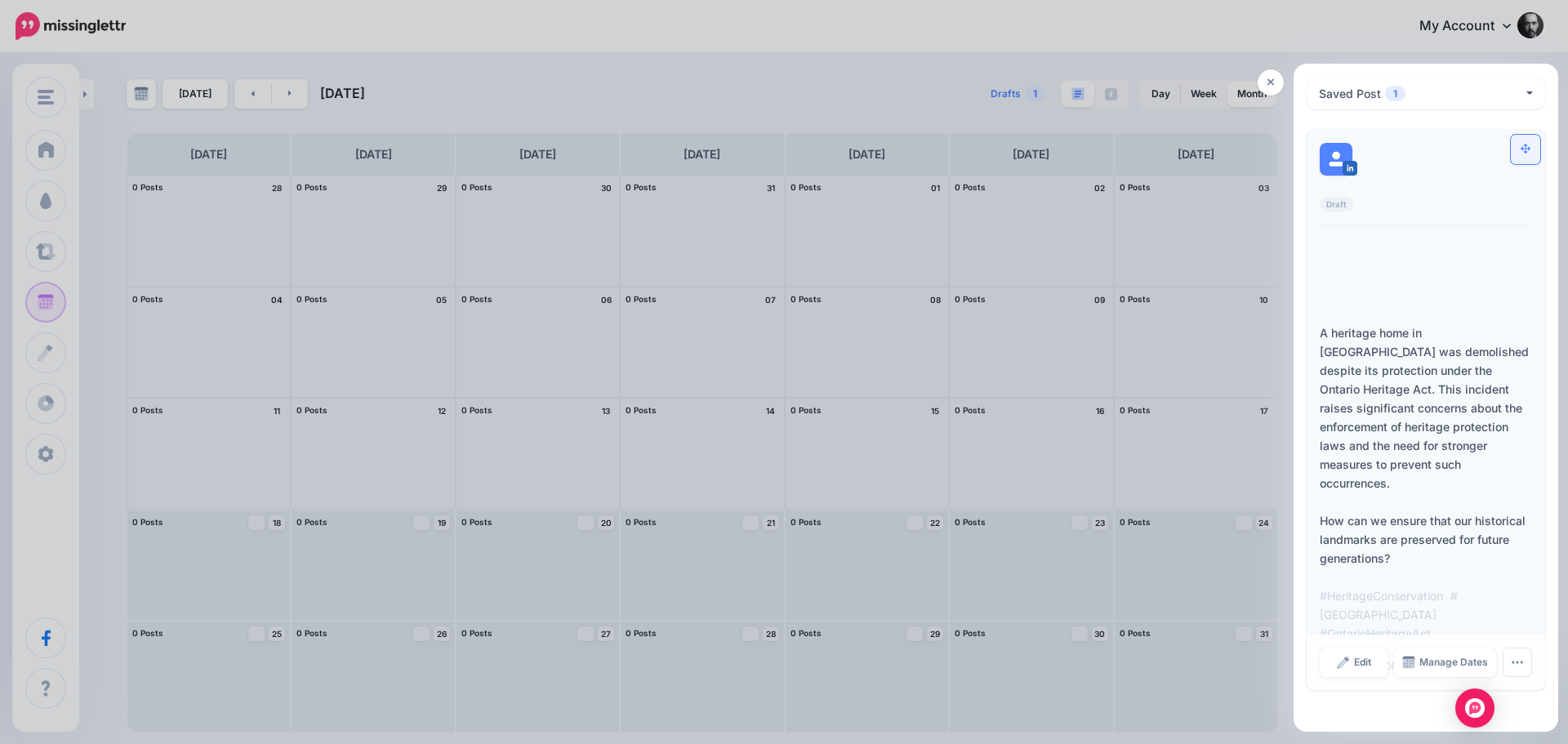
click at [1519, 148] on link at bounding box center [1526, 149] width 29 height 29
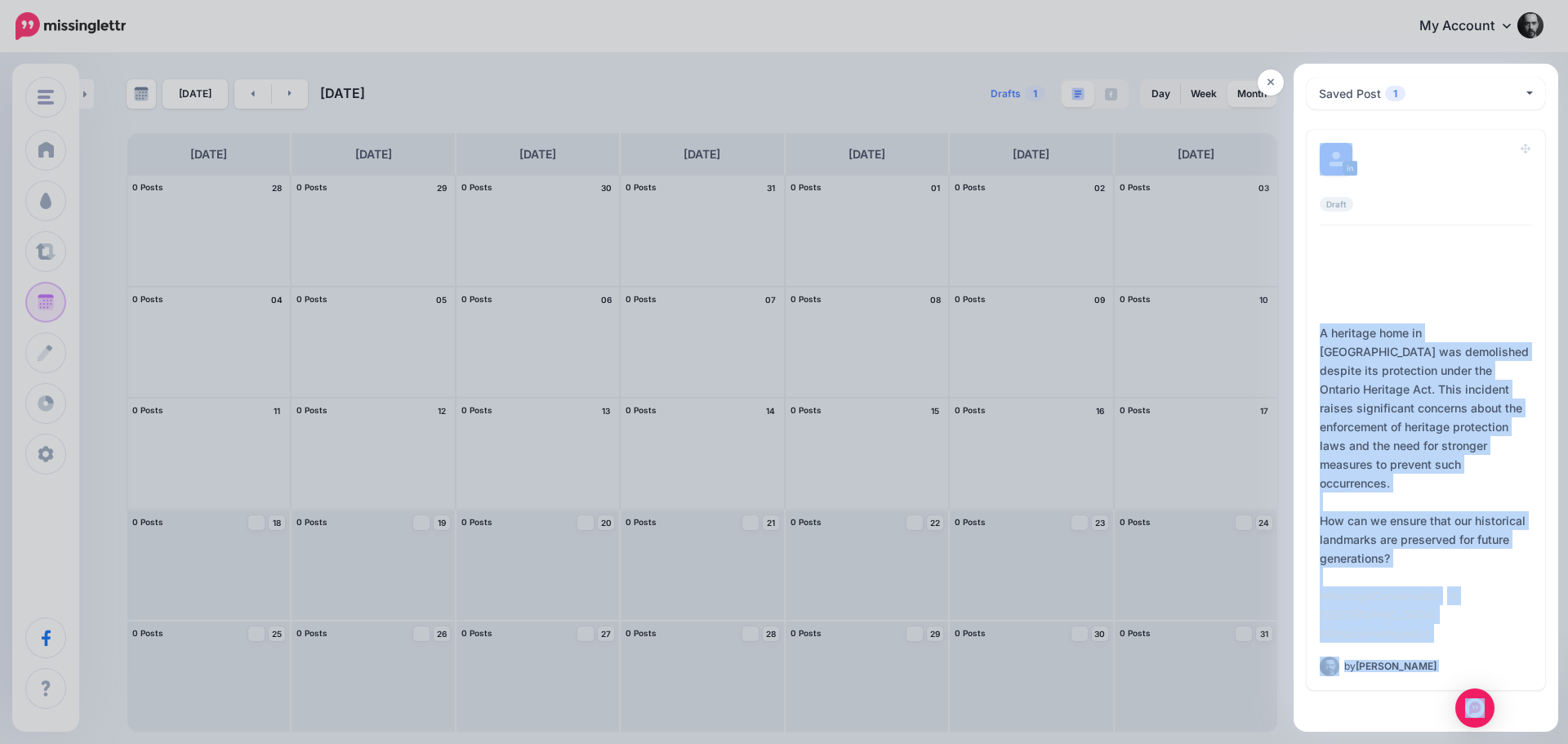
drag, startPoint x: 1478, startPoint y: 170, endPoint x: 1300, endPoint y: 327, distance: 237.3
click at [884, 369] on body "My Account Dashboard My Account Billing Logout" at bounding box center [784, 372] width 1568 height 744
click at [1545, 240] on div "**********" at bounding box center [1426, 396] width 265 height 640
drag, startPoint x: 1463, startPoint y: 295, endPoint x: 528, endPoint y: 504, distance: 958.1
click at [532, 502] on body "My Account Dashboard My Account Billing Logout" at bounding box center [784, 372] width 1568 height 744
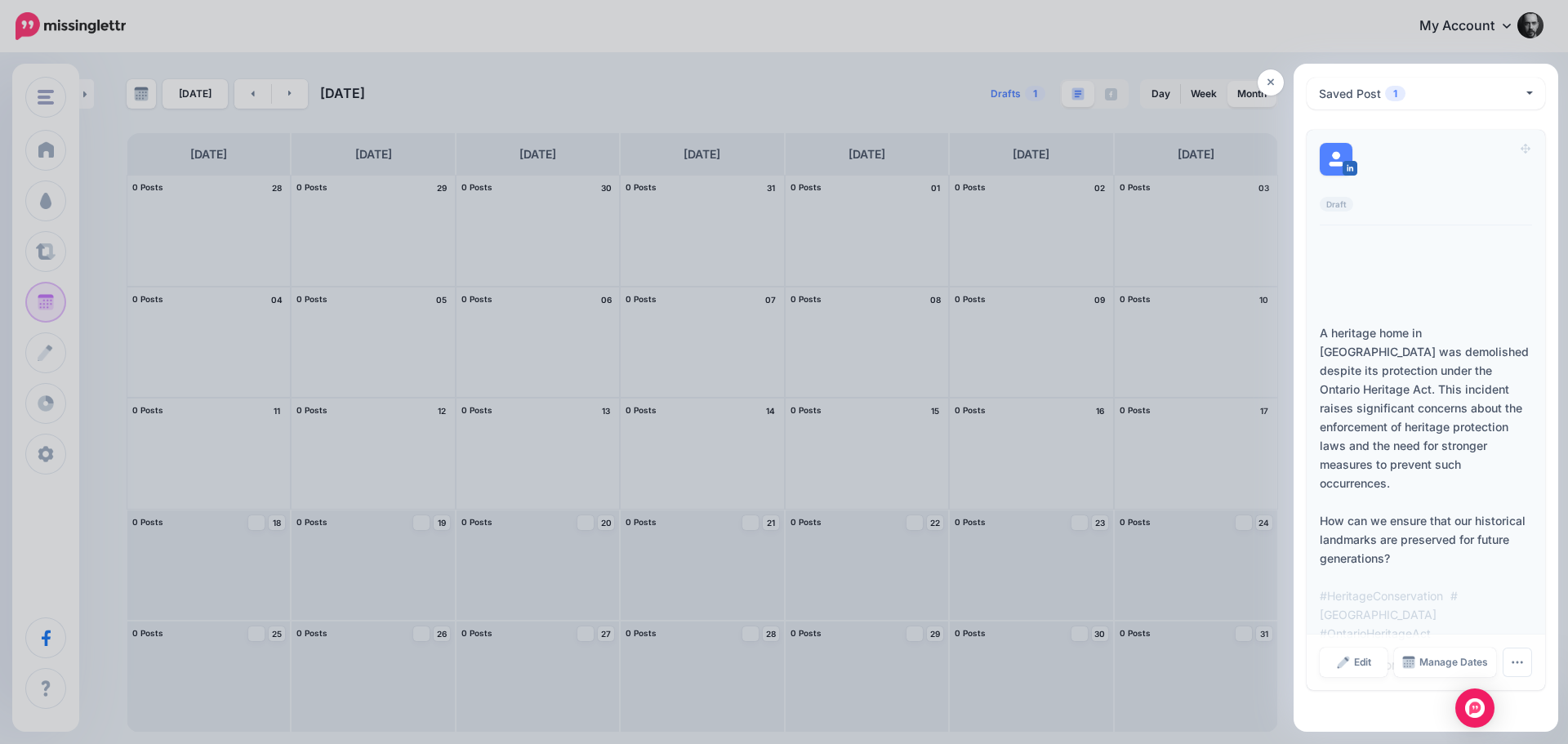
click at [1458, 224] on div "Draft" at bounding box center [1426, 185] width 212 height 83
click at [1469, 711] on img "Open Intercom Messenger" at bounding box center [1475, 708] width 22 height 22
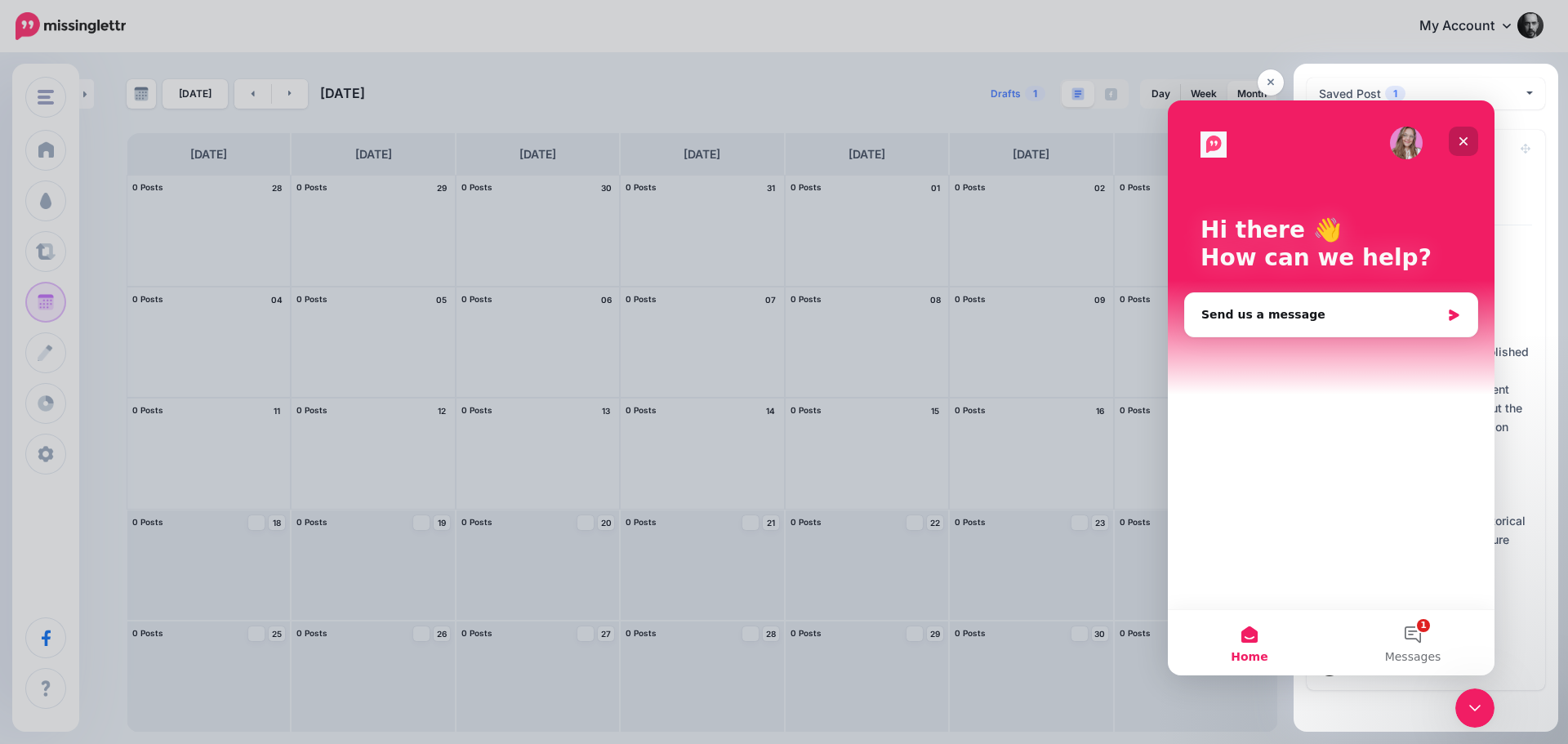
click at [1453, 141] on div "Close" at bounding box center [1464, 142] width 29 height 29
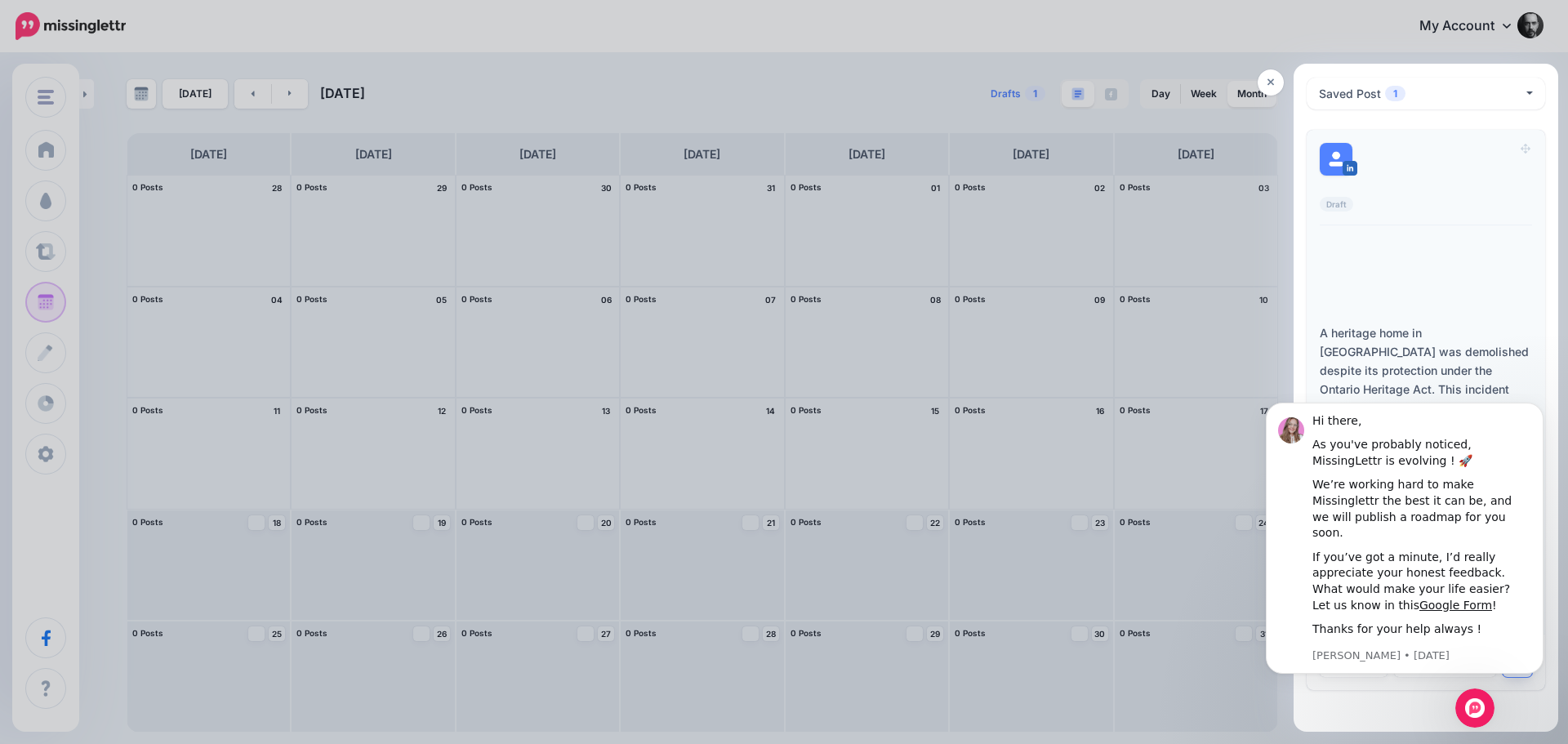
click at [1525, 647] on button "button" at bounding box center [1517, 662] width 29 height 29
click at [1358, 720] on div "**********" at bounding box center [1426, 404] width 265 height 654
click at [603, 571] on div at bounding box center [784, 372] width 1568 height 744
click at [1528, 96] on button "Saved Post 1" at bounding box center [1426, 93] width 238 height 32
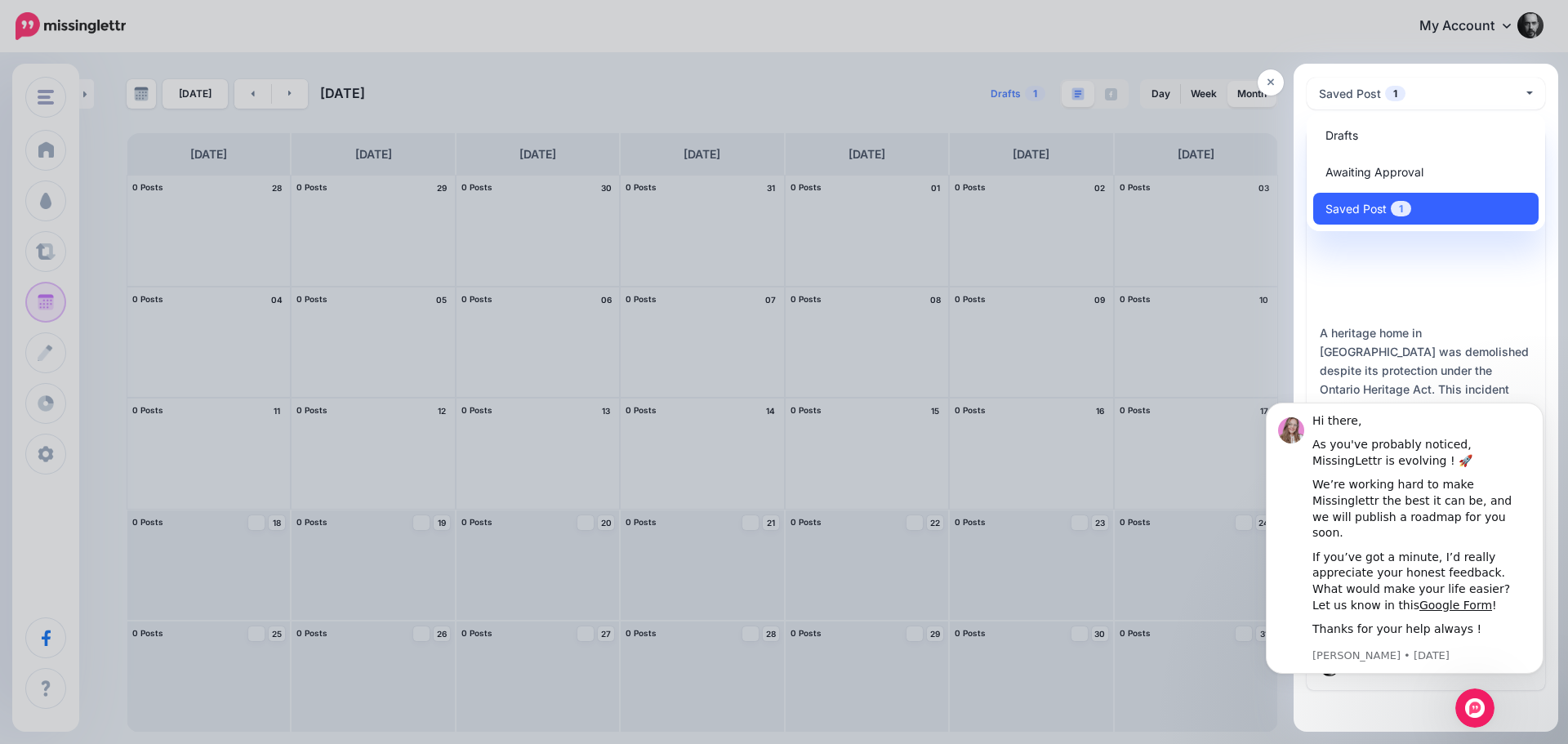
click at [1454, 209] on link "Saved Post 1" at bounding box center [1426, 208] width 225 height 32
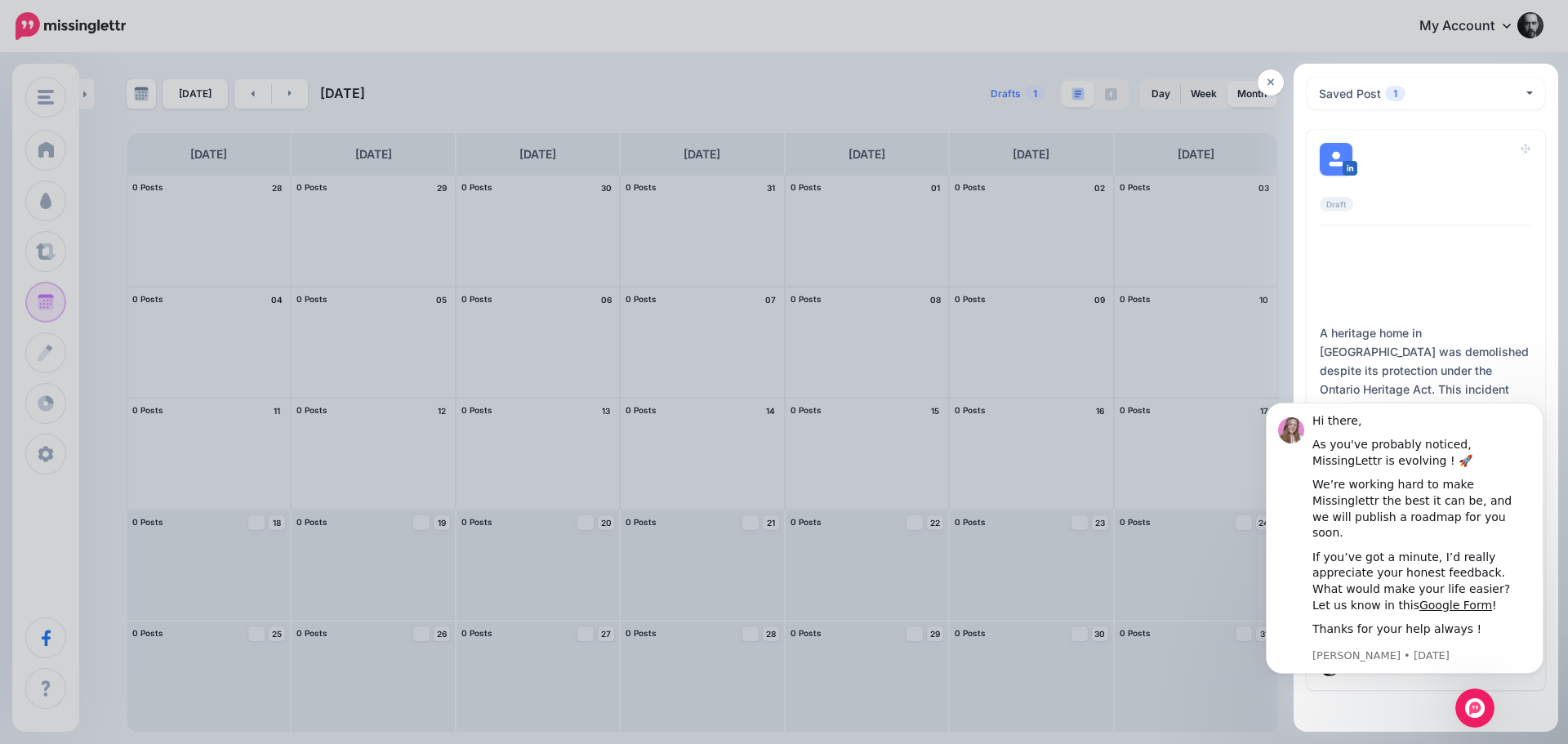
click at [972, 684] on div at bounding box center [784, 372] width 1568 height 744
click at [1499, 716] on div "**********" at bounding box center [1426, 404] width 265 height 654
click at [1482, 715] on div "Open Intercom Messenger" at bounding box center [1472, 705] width 54 height 54
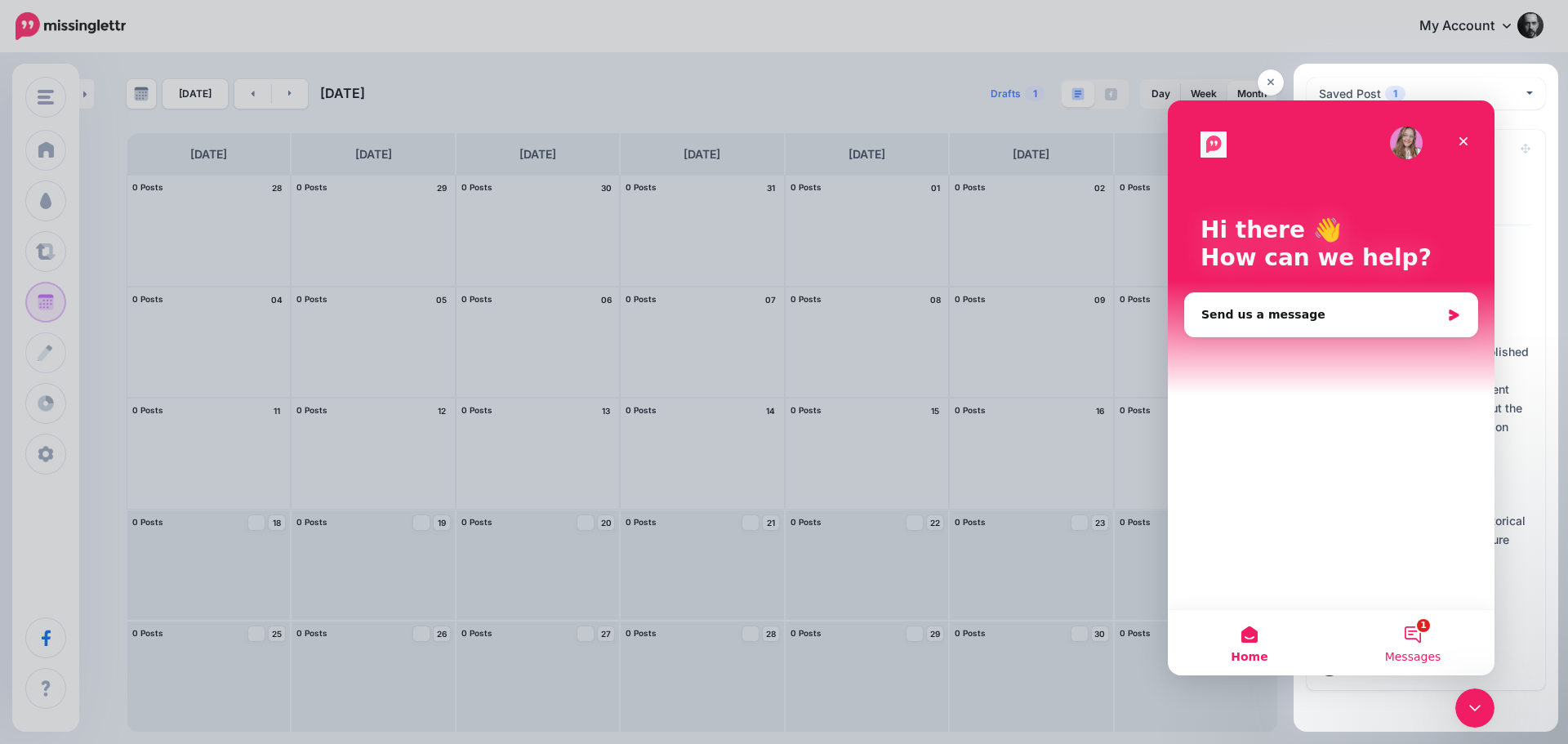
click at [1414, 651] on span "Messages" at bounding box center [1413, 656] width 56 height 11
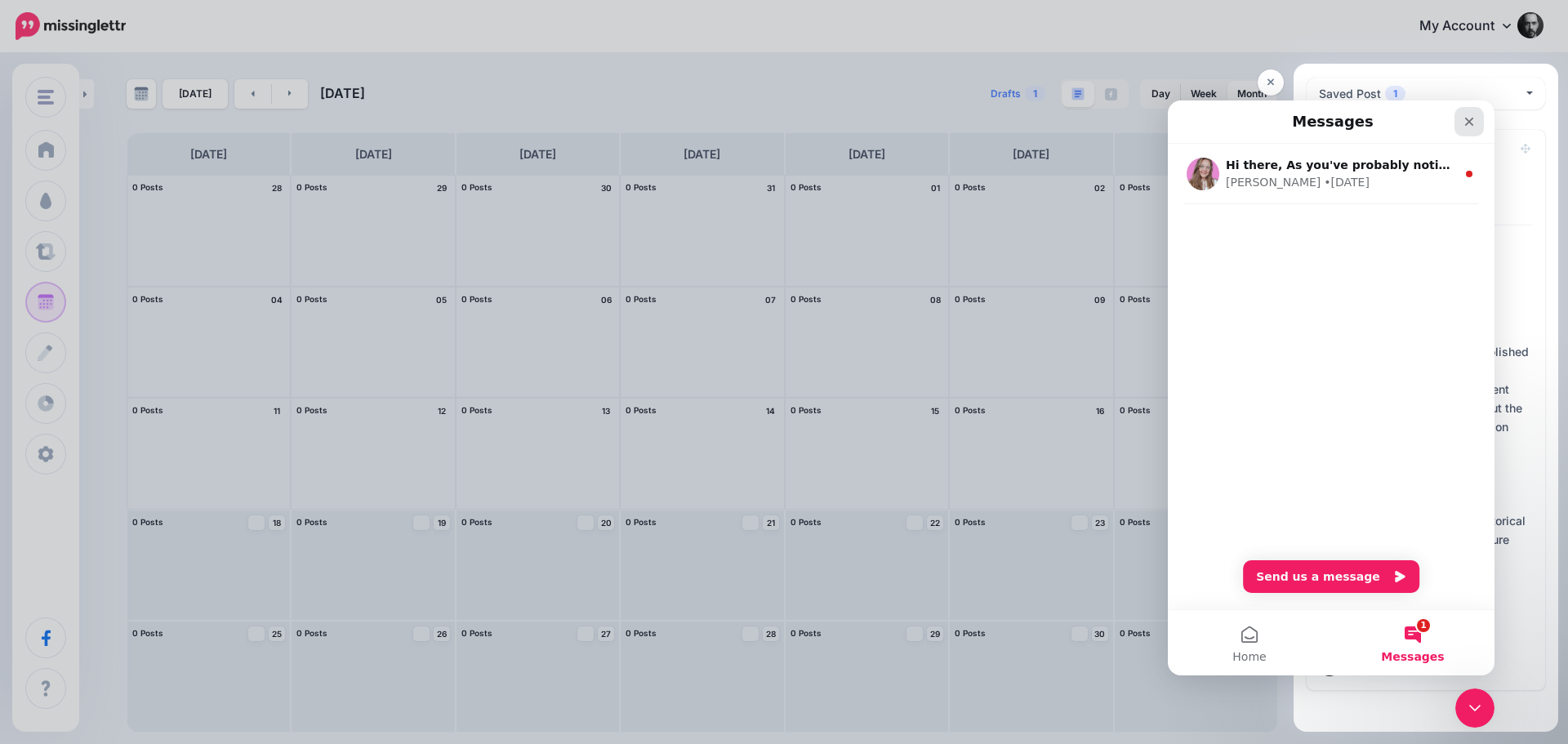
click at [1477, 123] on div "Close" at bounding box center [1469, 122] width 29 height 29
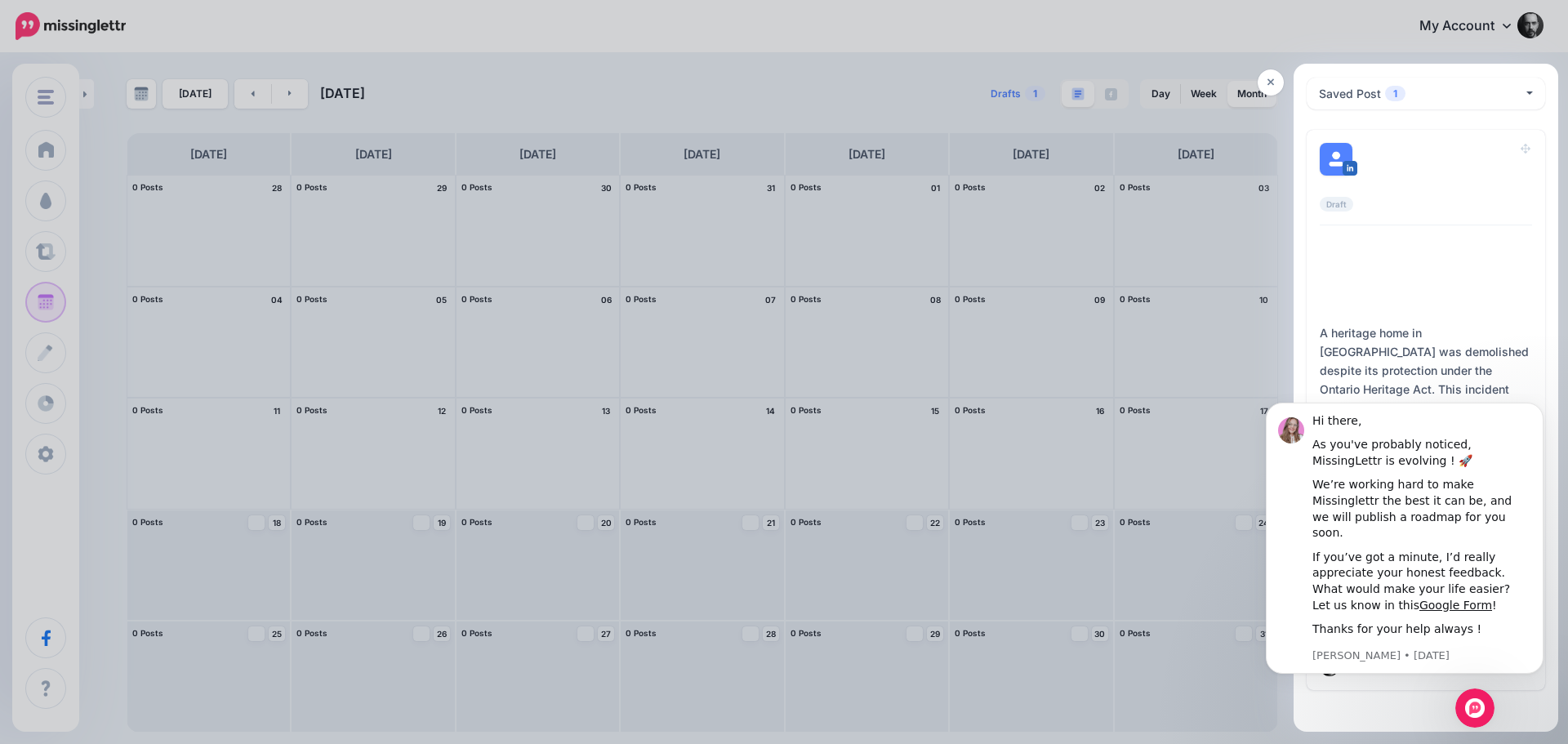
click at [1306, 679] on body "Hi there, As you've probably noticed, MissingLettr is evolving ! 🚀 We’re workin…" at bounding box center [1404, 547] width 313 height 293
click at [1530, 89] on button "Saved Post 1" at bounding box center [1426, 93] width 238 height 32
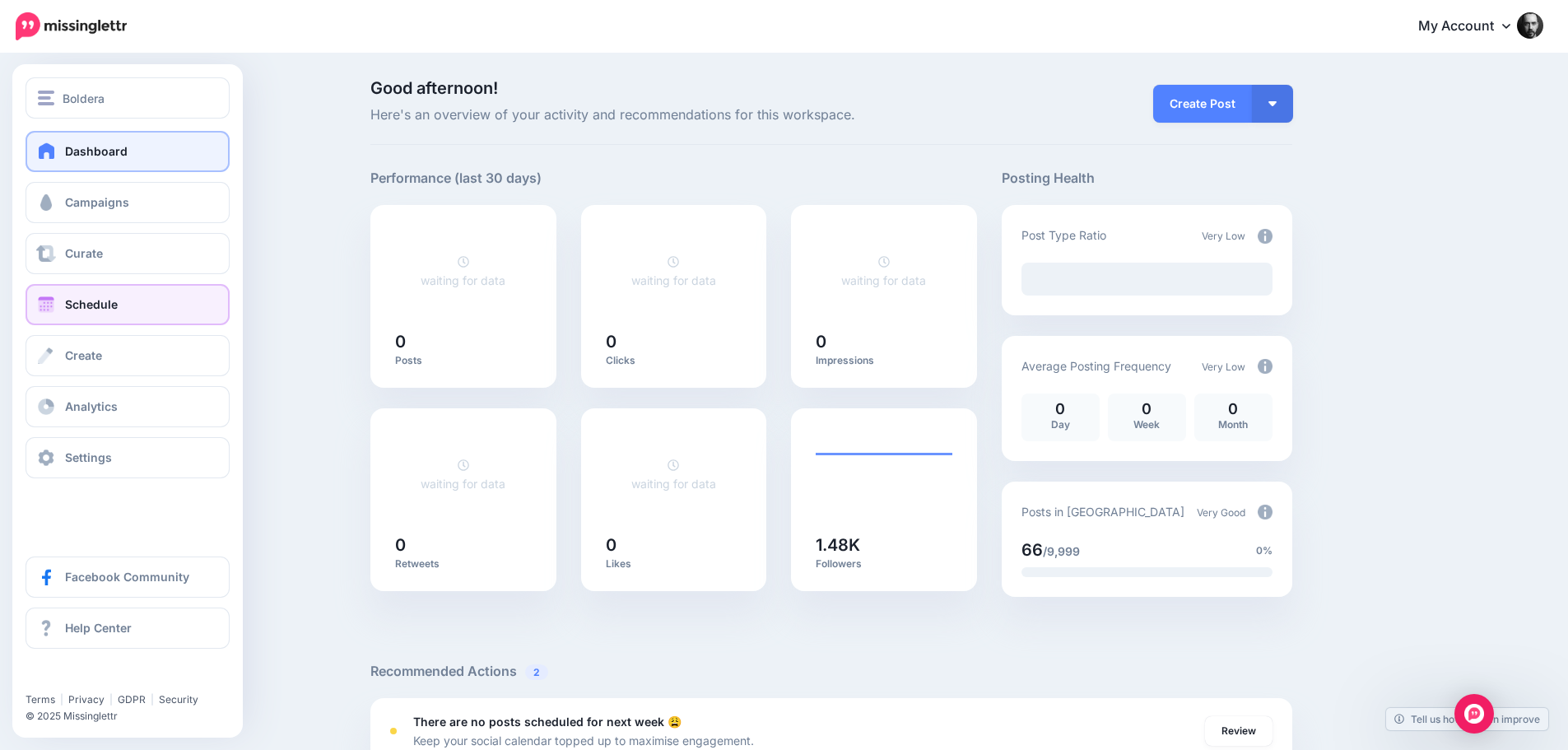
click at [72, 311] on span "Schedule" at bounding box center [91, 305] width 53 height 14
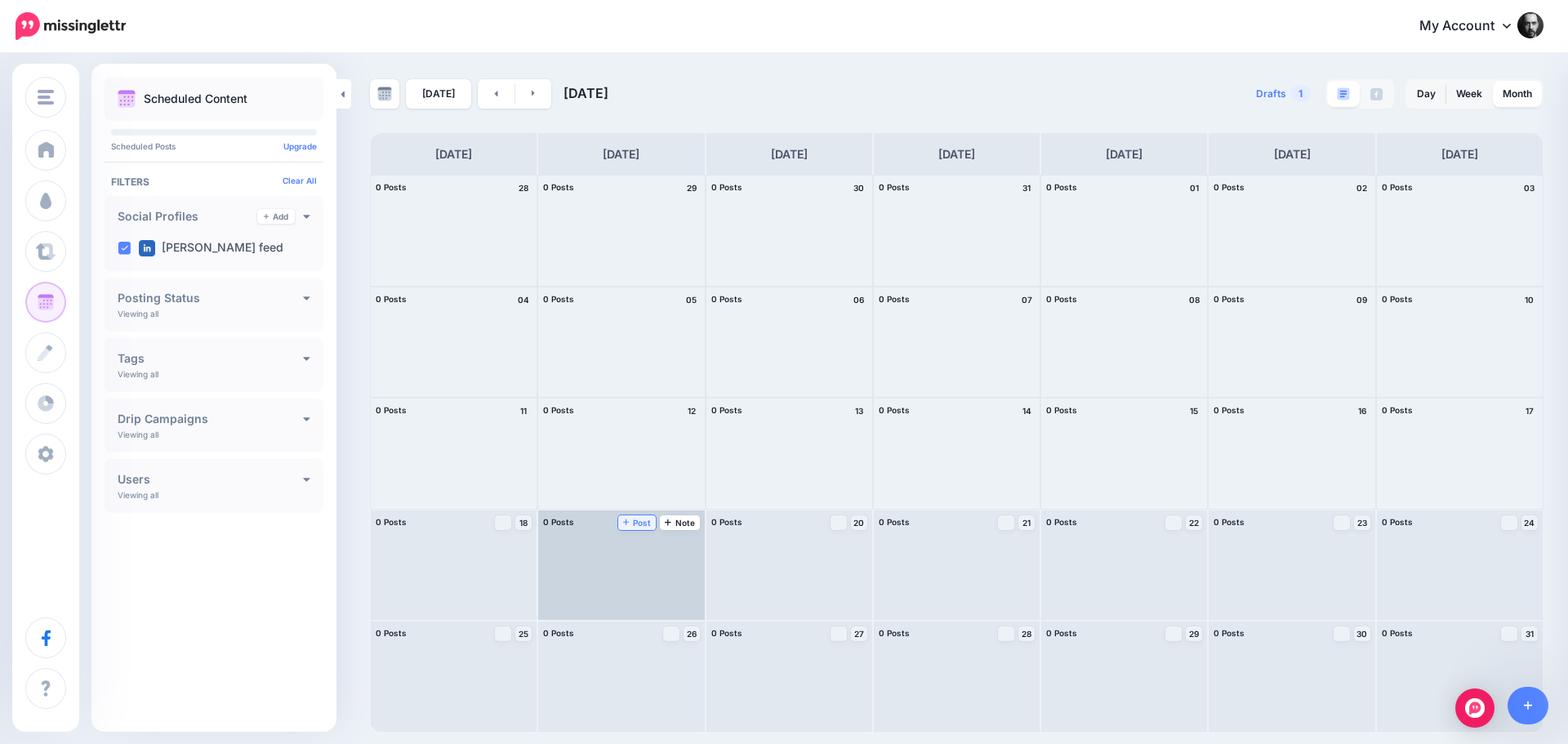
click at [624, 528] on link "Post" at bounding box center [637, 522] width 38 height 15
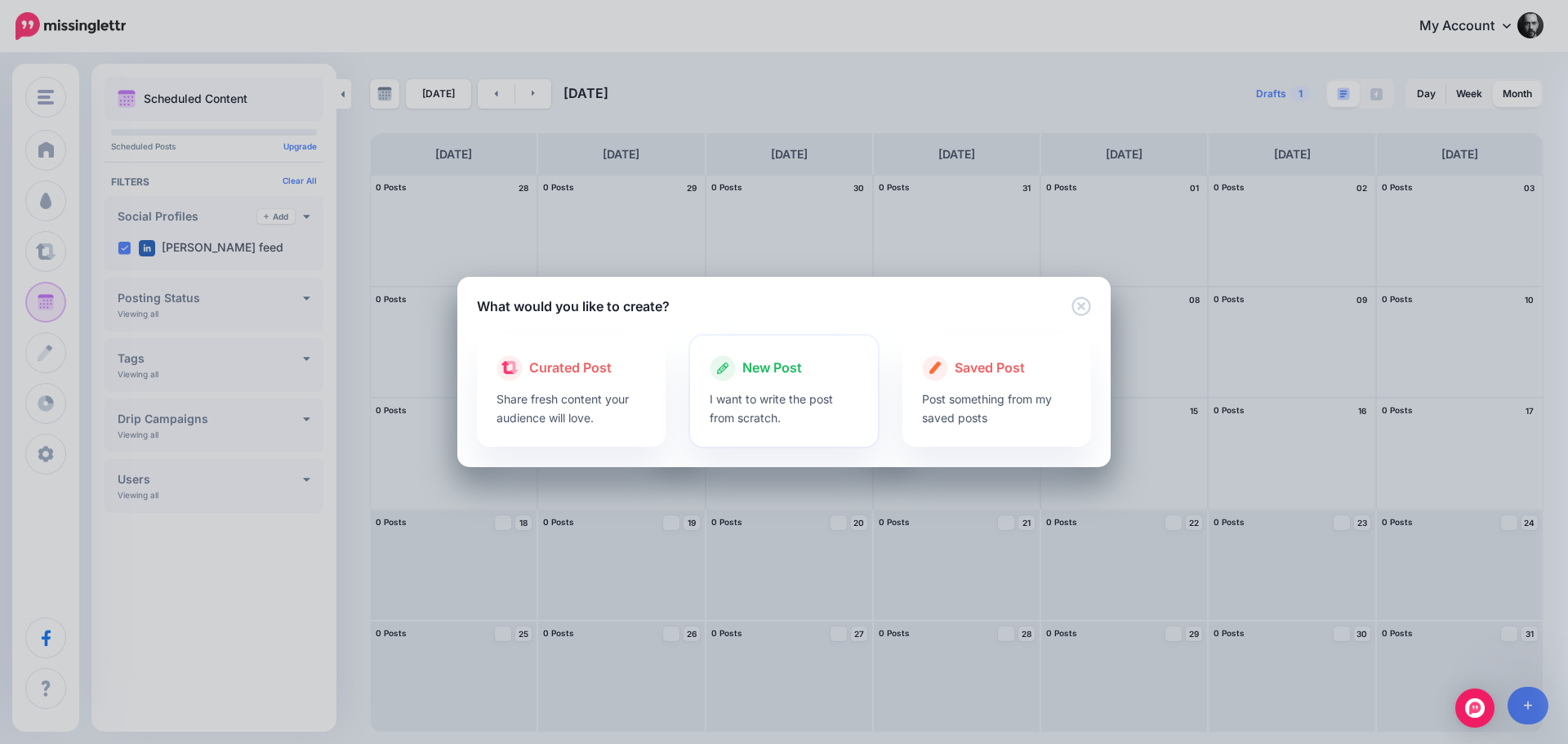
click at [764, 410] on p "I want to write the post from scratch." at bounding box center [784, 408] width 149 height 38
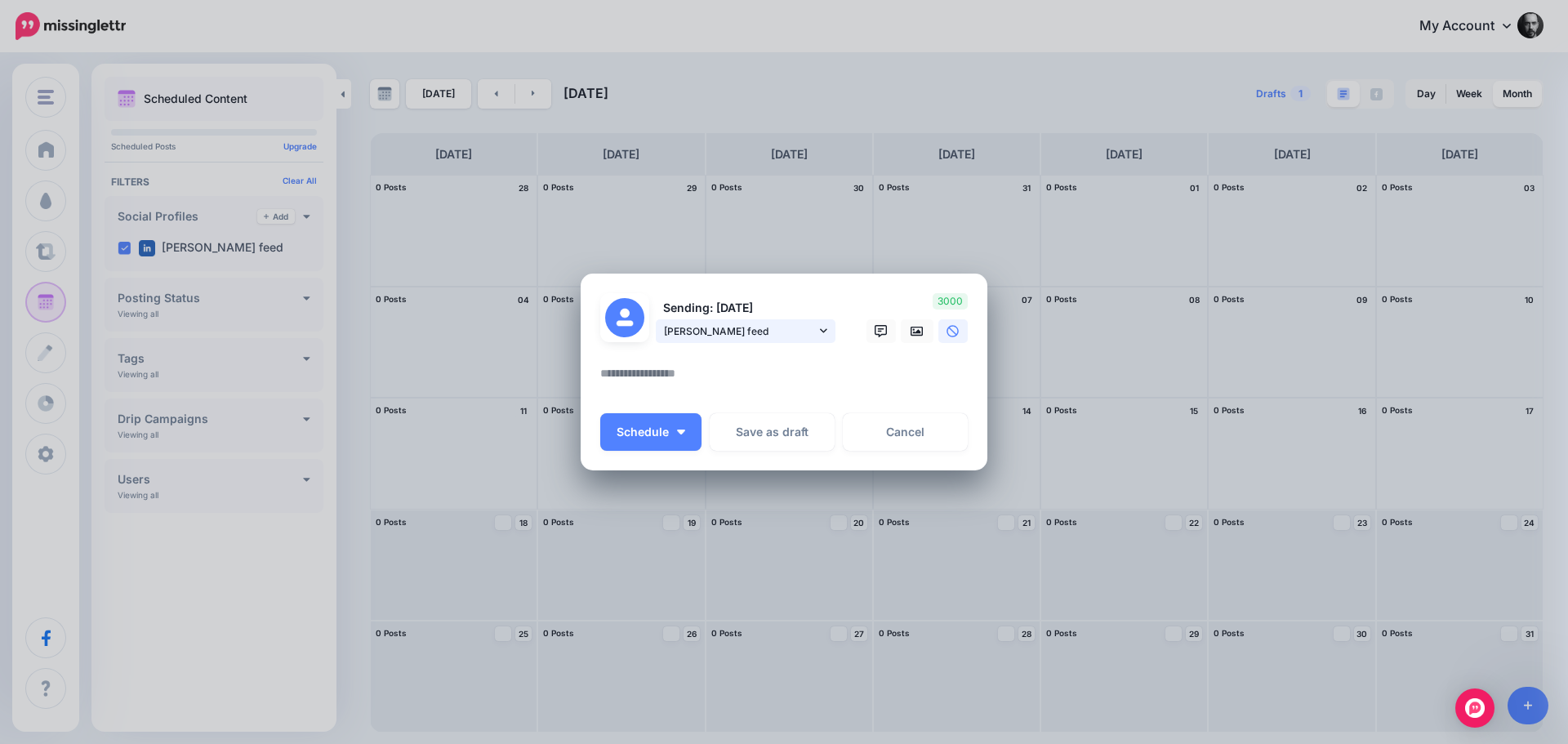
click at [784, 328] on span "[PERSON_NAME] feed" at bounding box center [740, 331] width 152 height 17
click at [897, 374] on textarea at bounding box center [788, 379] width 375 height 32
